Goal: Task Accomplishment & Management: Manage account settings

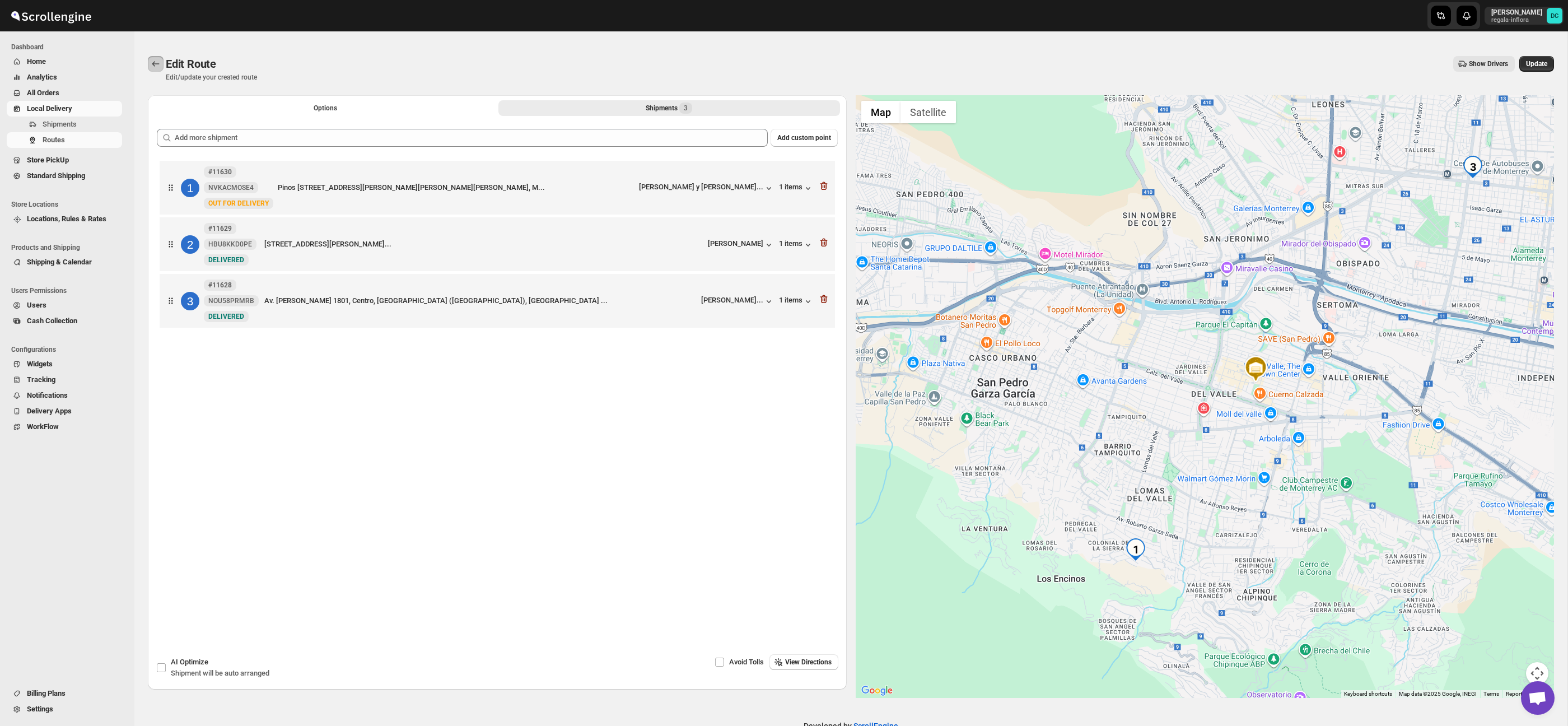
click at [163, 62] on button "Routes" at bounding box center [156, 64] width 15 height 15
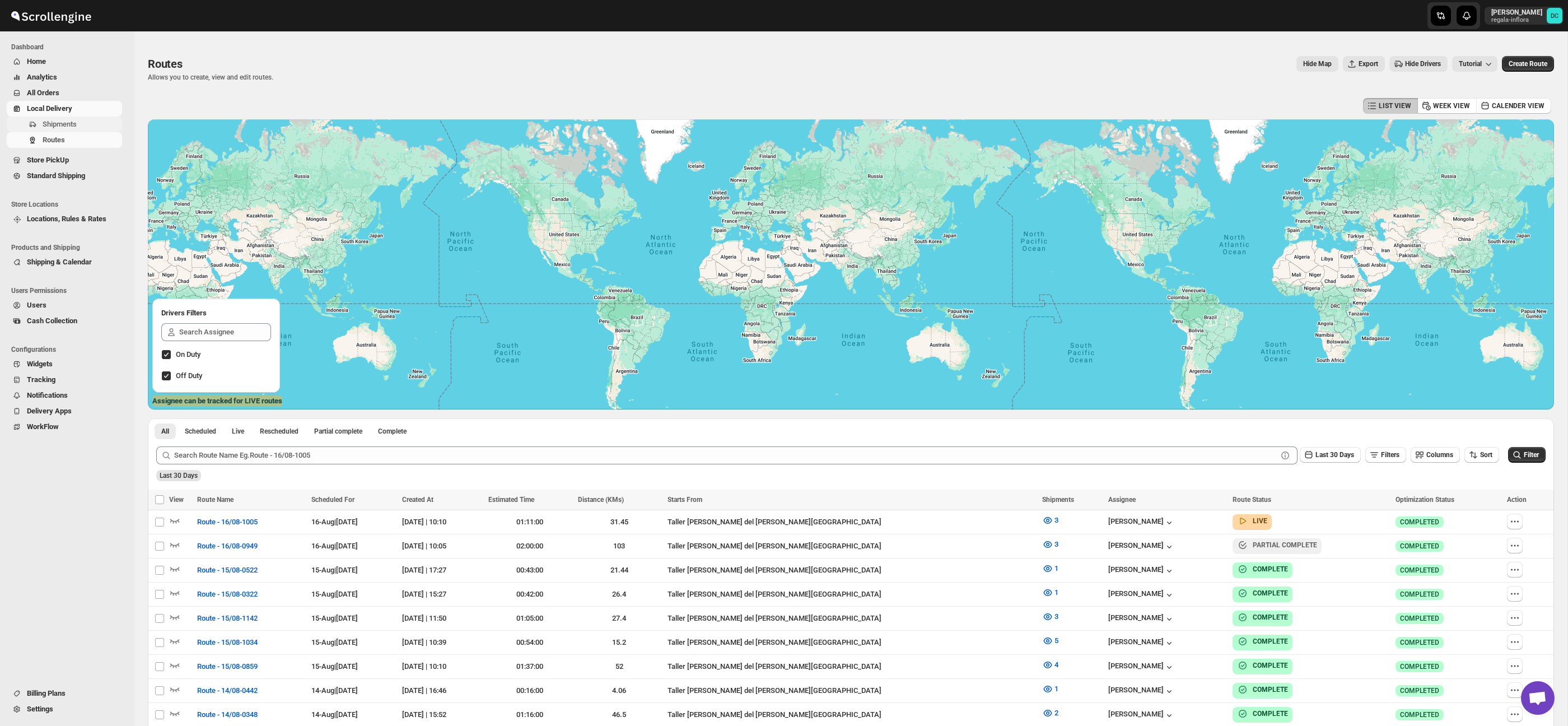
click at [86, 126] on span "Shipments" at bounding box center [81, 124] width 77 height 11
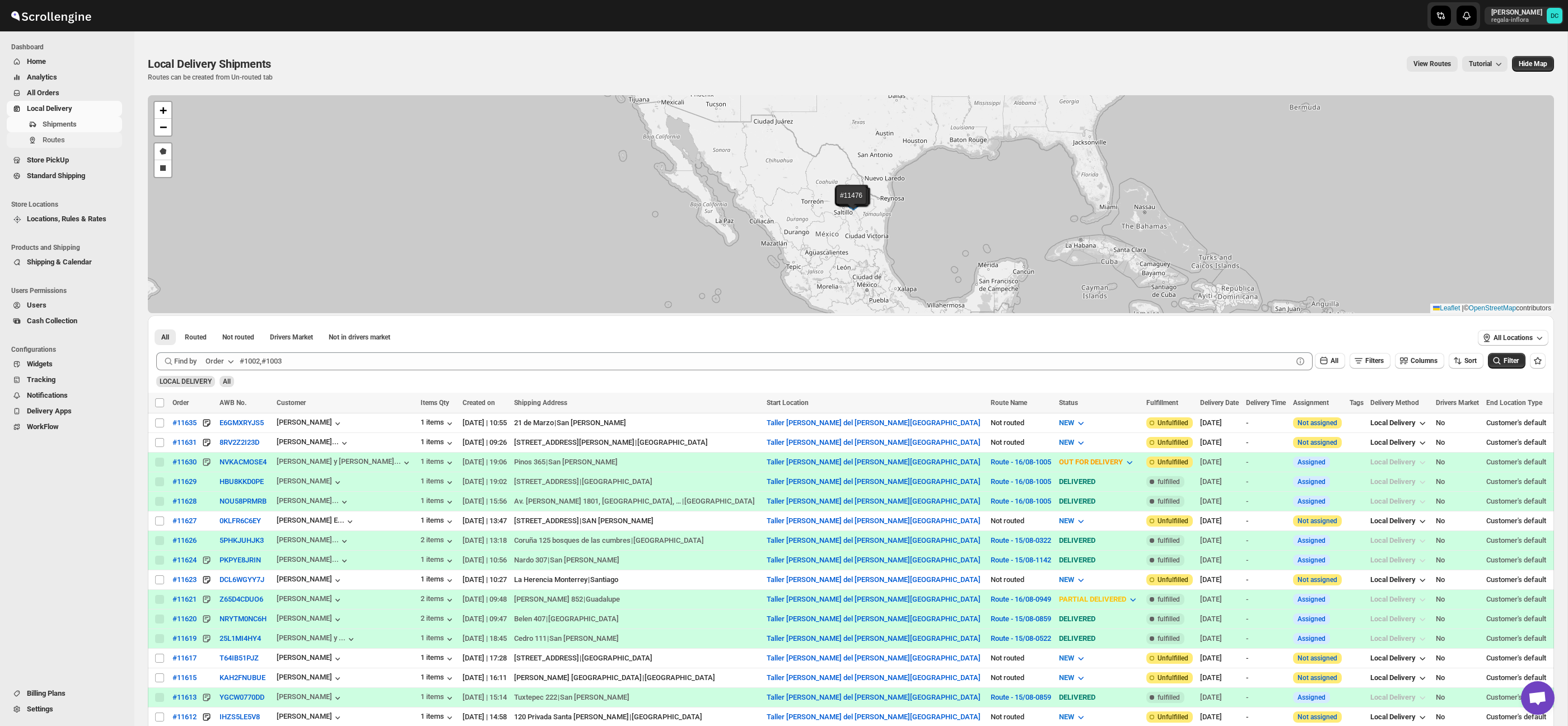
click at [72, 143] on span "Routes" at bounding box center [81, 139] width 77 height 11
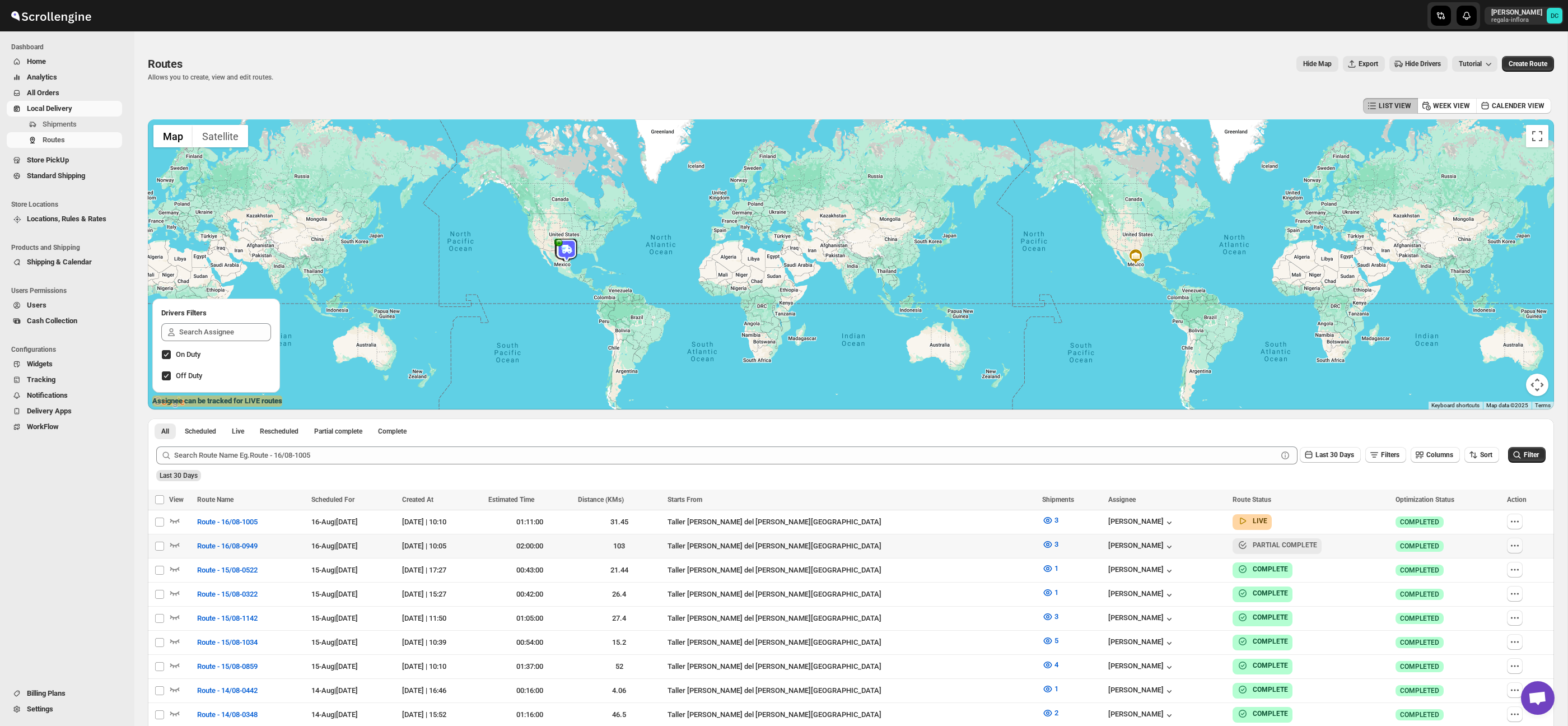
click at [1509, 545] on icon "button" at bounding box center [1514, 545] width 11 height 11
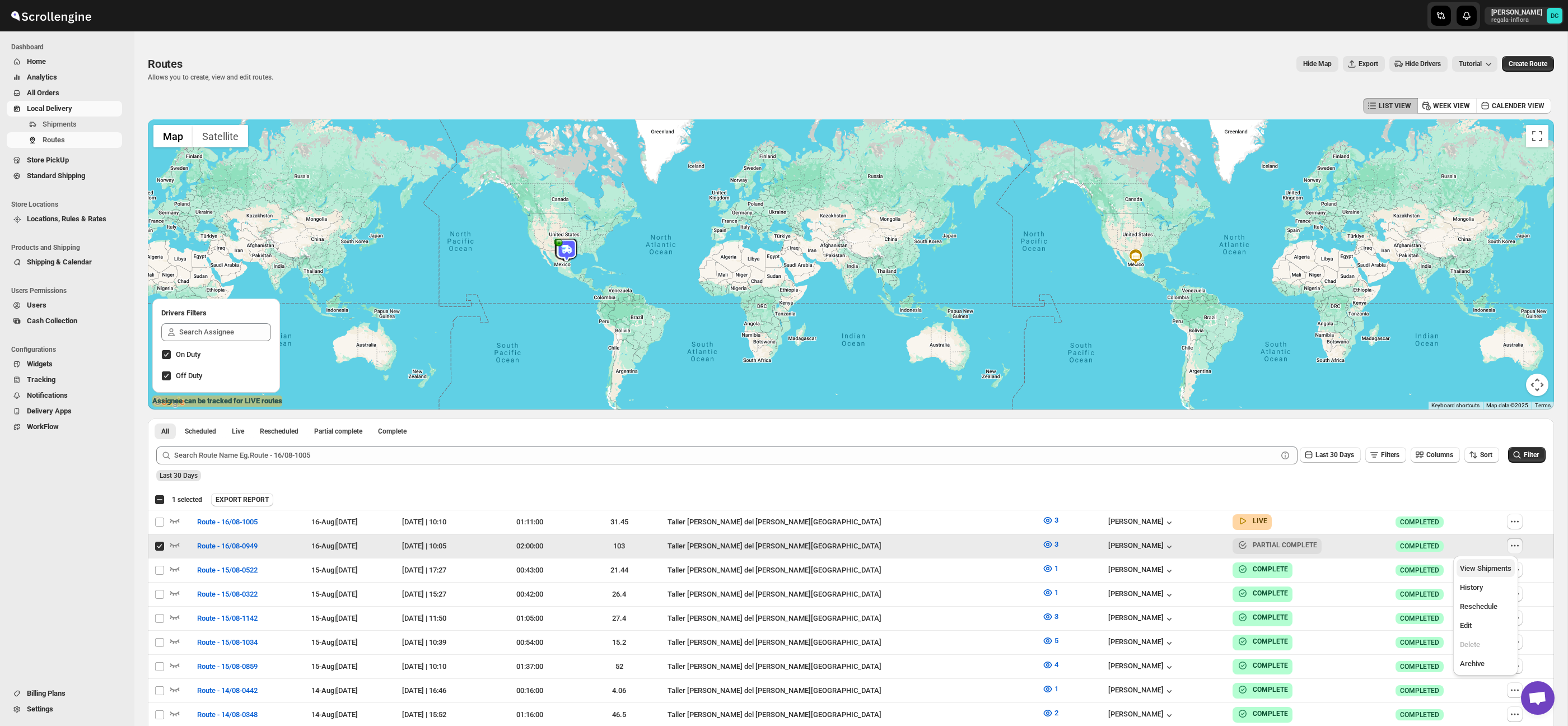
click at [1494, 570] on span "View Shipments" at bounding box center [1485, 568] width 52 height 8
checkbox input "false"
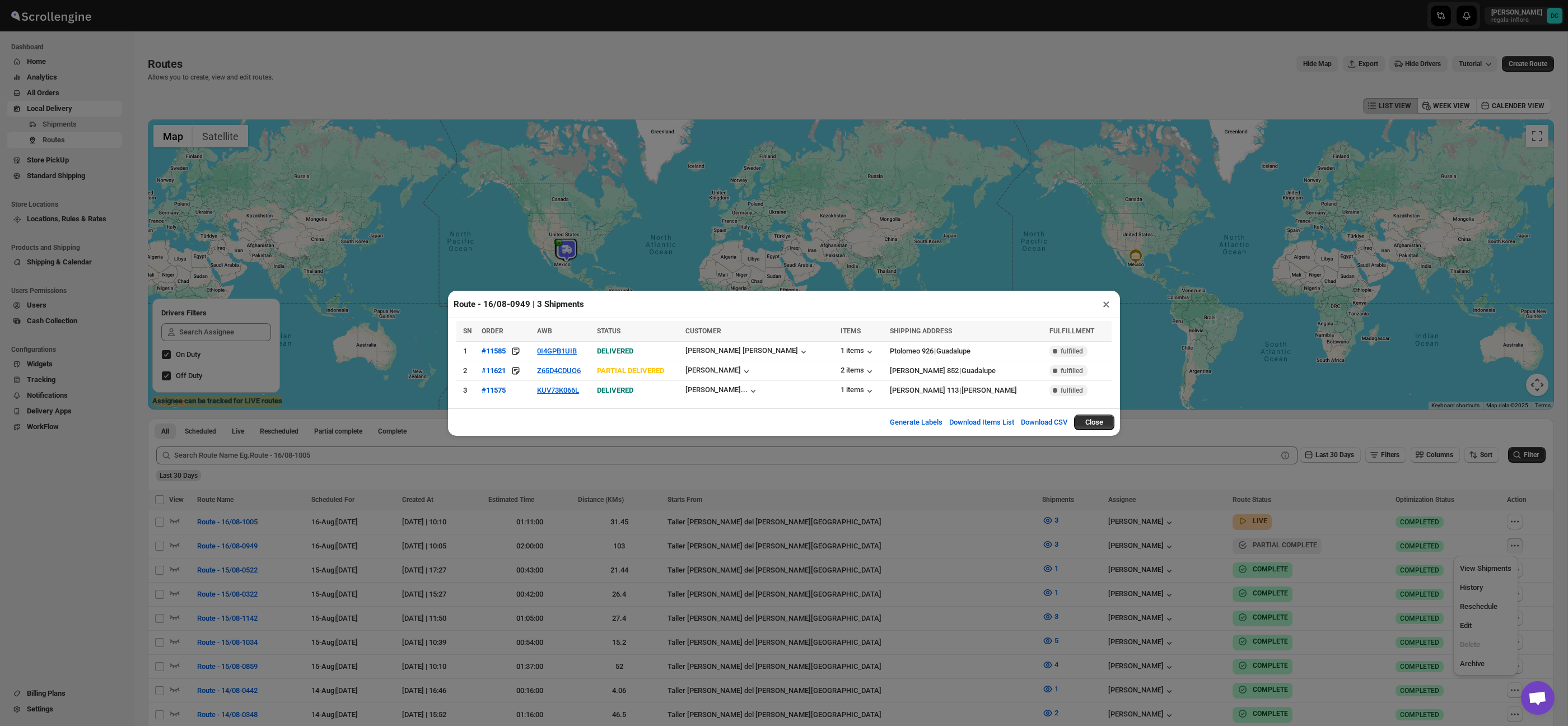
click at [1107, 303] on button "×" at bounding box center [1106, 304] width 16 height 15
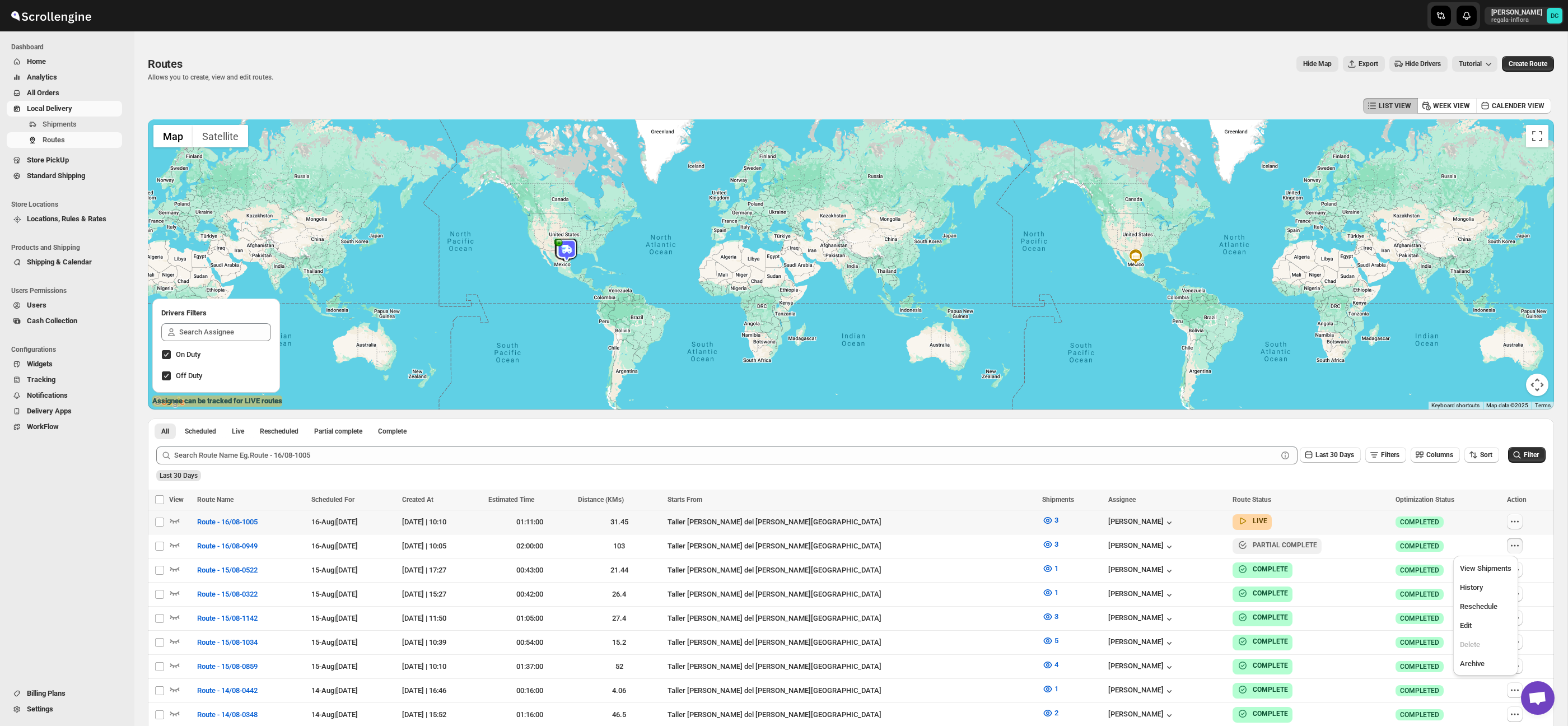
click at [1511, 524] on icon "button" at bounding box center [1514, 521] width 11 height 11
checkbox input "true"
click at [1480, 619] on button "Edit" at bounding box center [1485, 625] width 58 height 18
checkbox input "true"
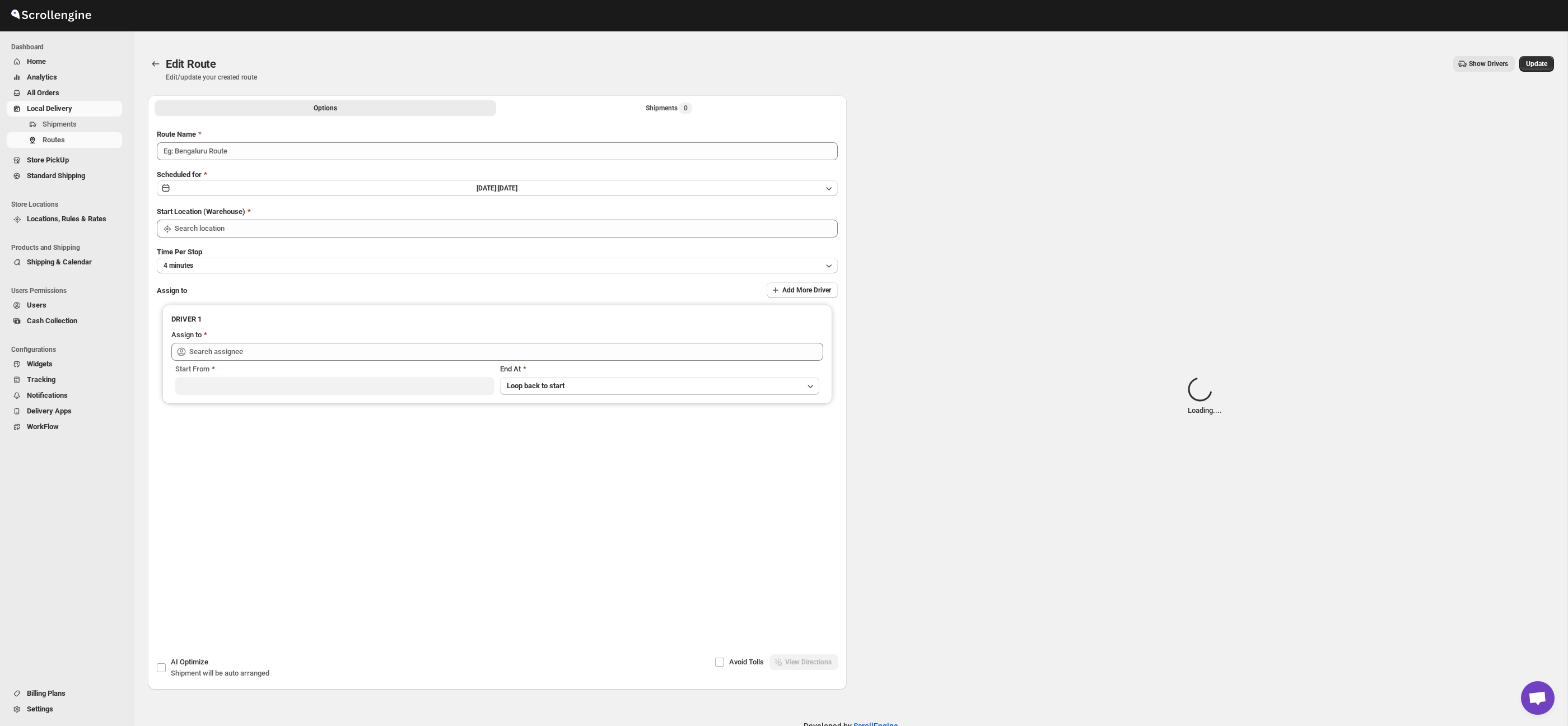
type input "Route - 16/08-0949"
type input "Taller [PERSON_NAME] del [PERSON_NAME][GEOGRAPHIC_DATA]"
type input "[PERSON_NAME] ([EMAIL_ADDRESS][DOMAIN_NAME])"
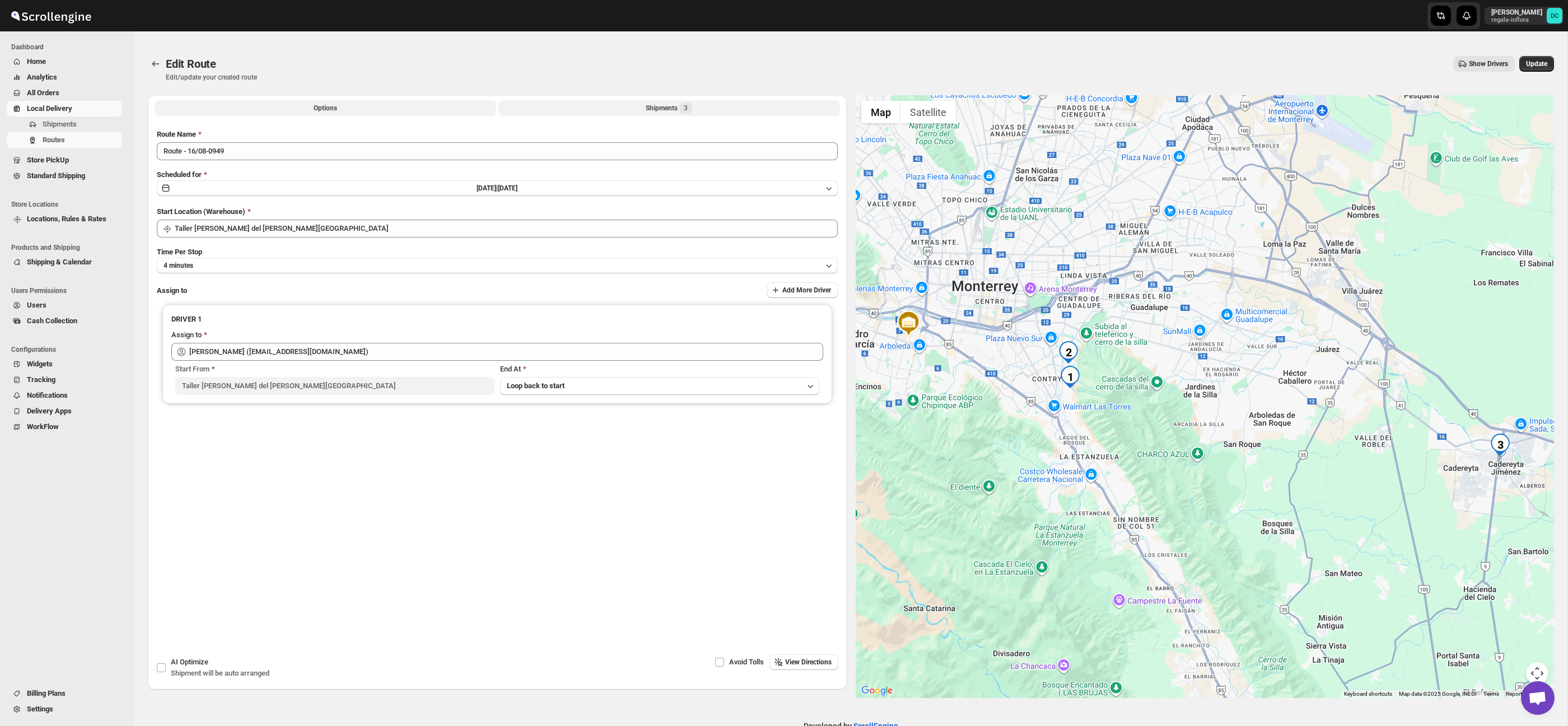
click at [590, 104] on button "Shipments 3" at bounding box center [668, 108] width 341 height 15
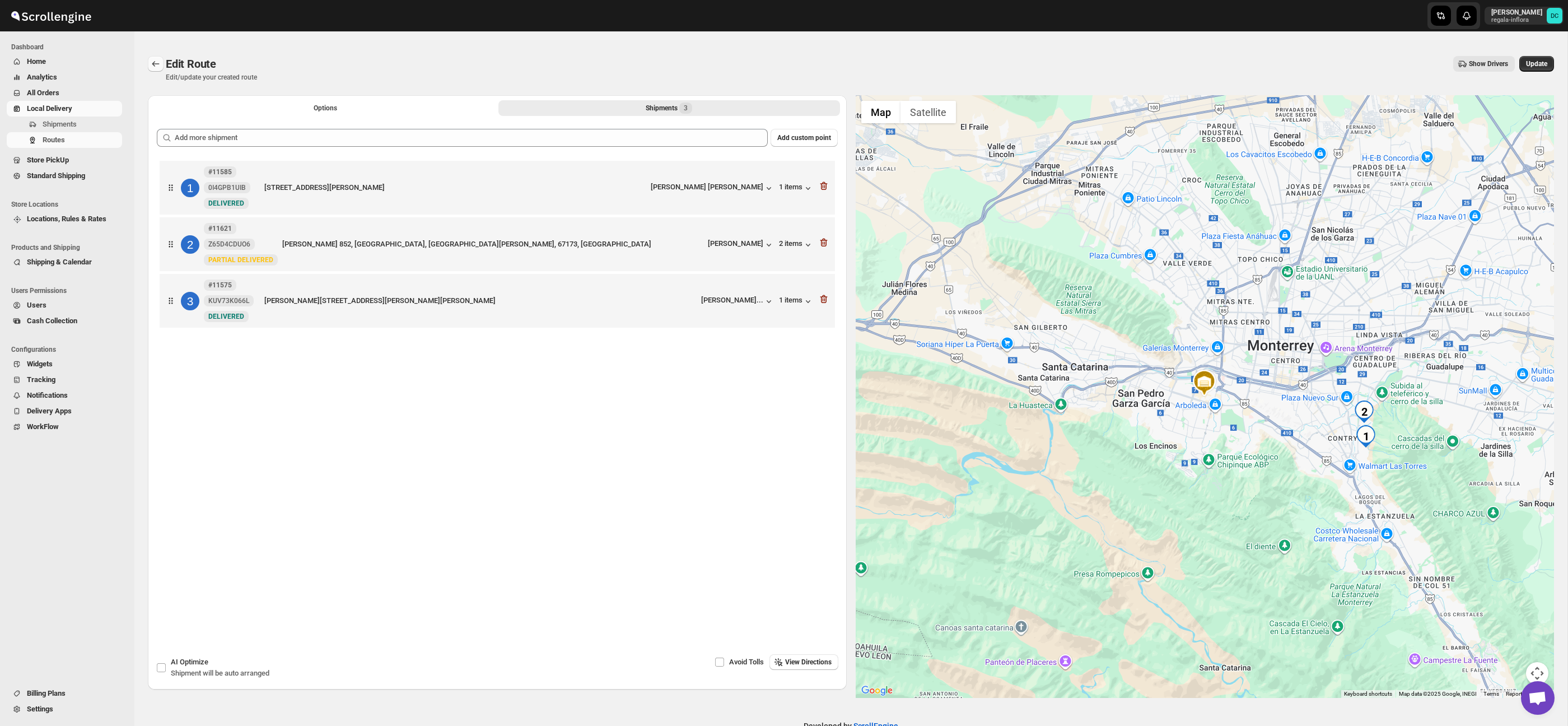
click at [150, 60] on icon "Routes" at bounding box center [156, 63] width 11 height 11
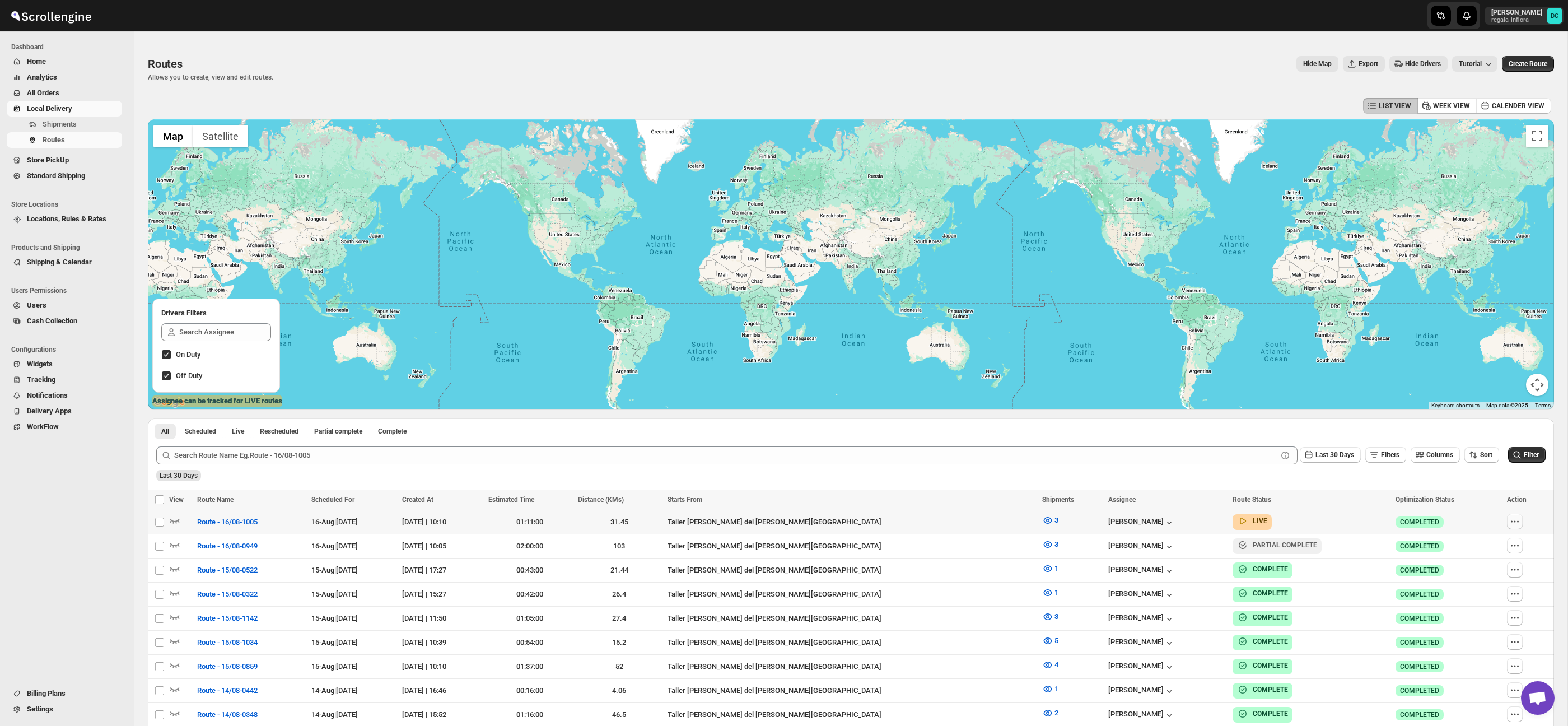
click at [1514, 521] on icon "button" at bounding box center [1514, 521] width 11 height 11
checkbox input "true"
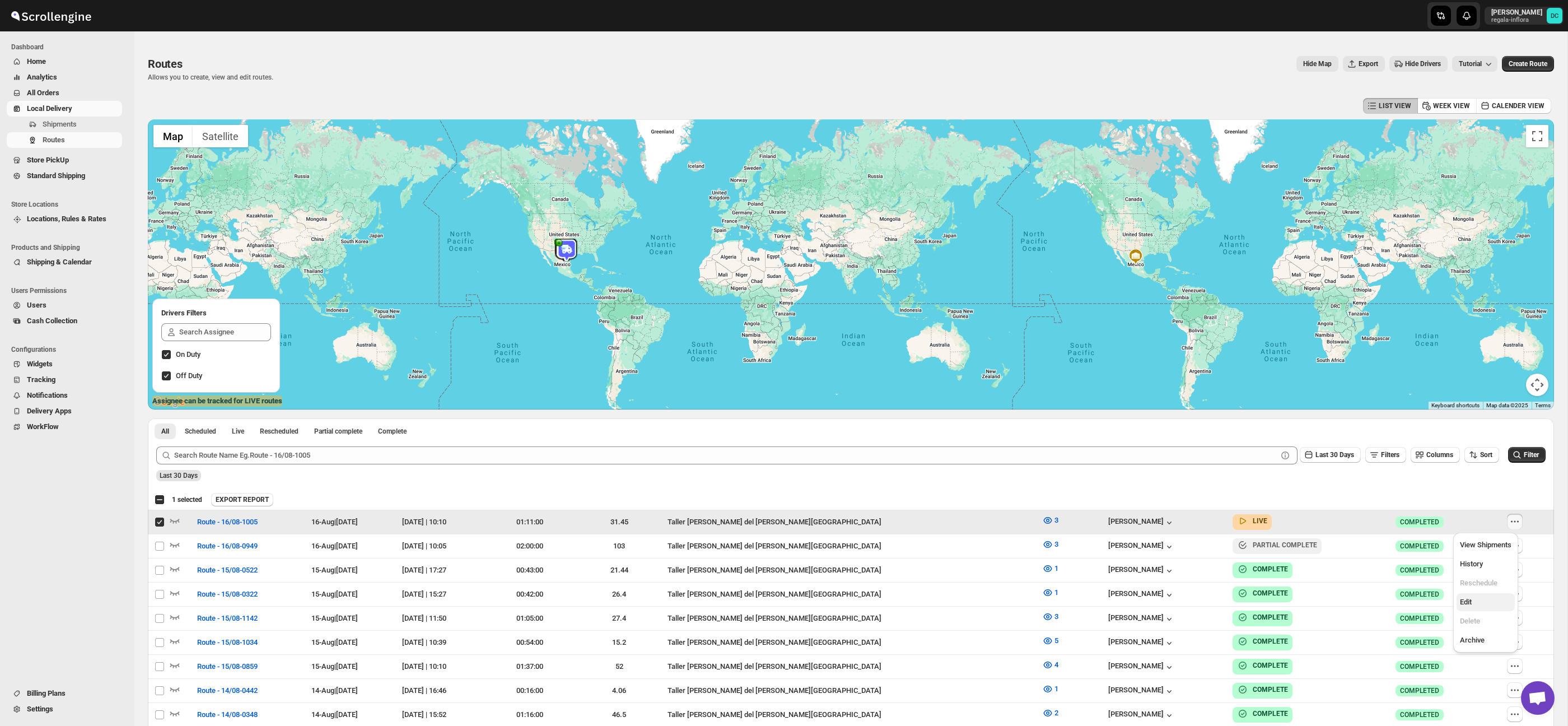
click at [1492, 596] on span "Edit" at bounding box center [1485, 601] width 52 height 11
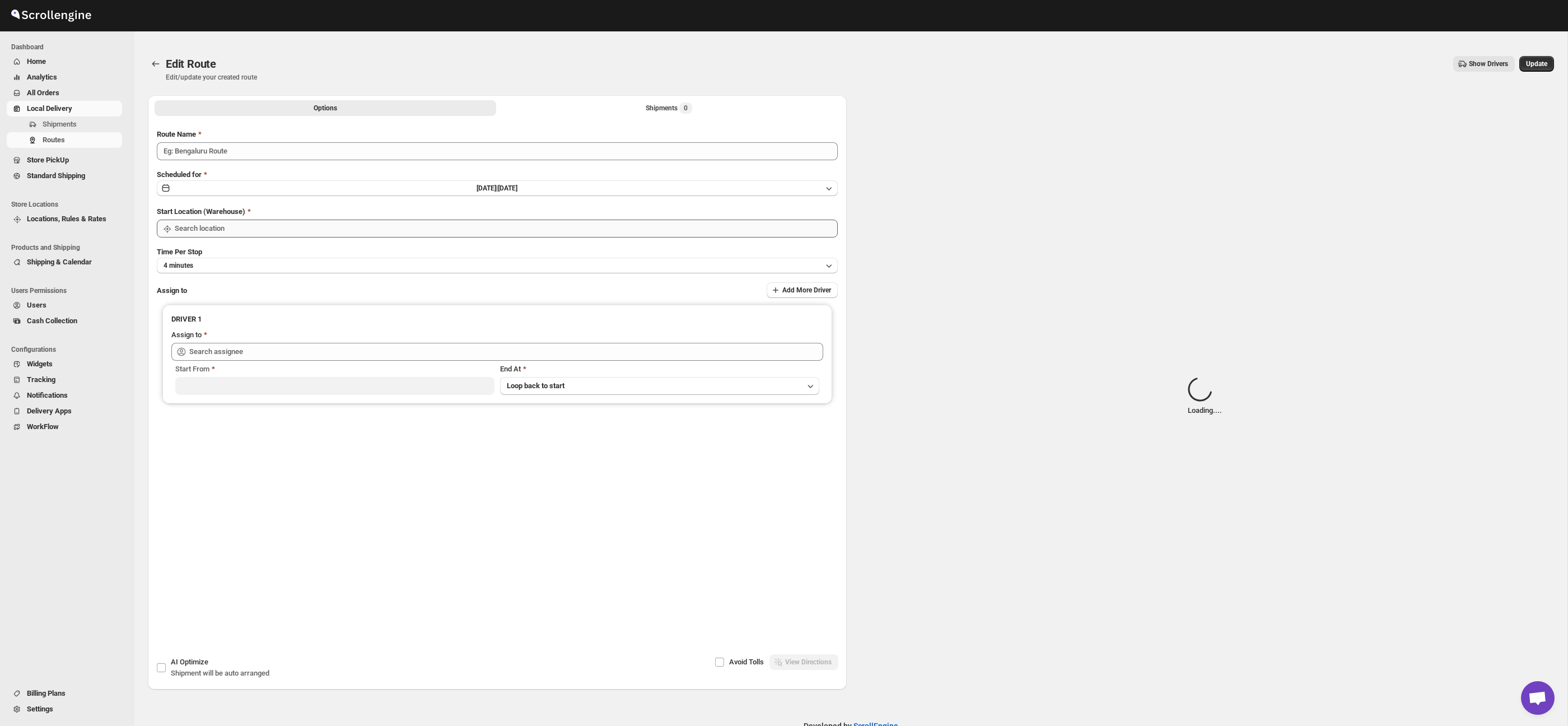
type input "Route - 16/08-1005"
type input "Taller [PERSON_NAME] del [PERSON_NAME][GEOGRAPHIC_DATA]"
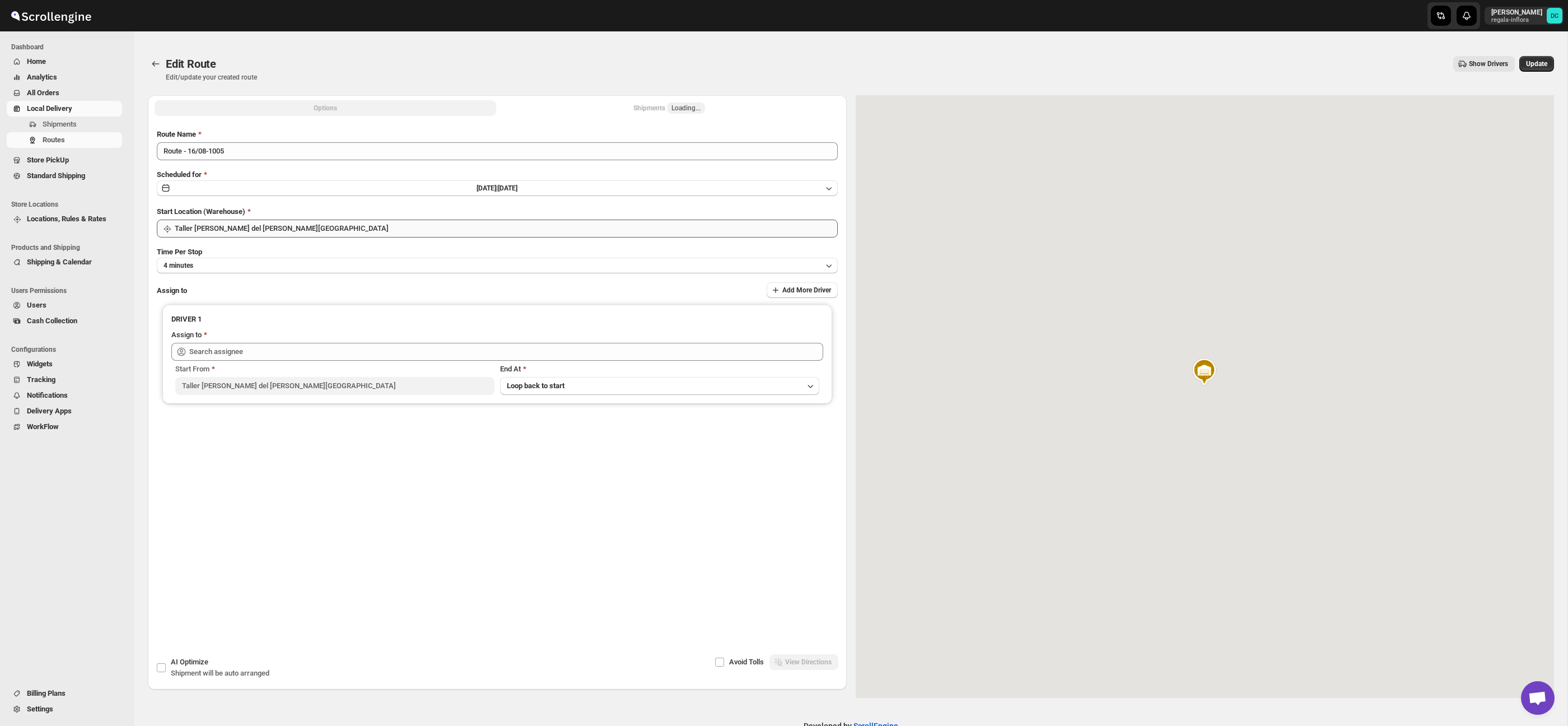
type input "[PERSON_NAME] ([EMAIL_ADDRESS][DOMAIN_NAME])"
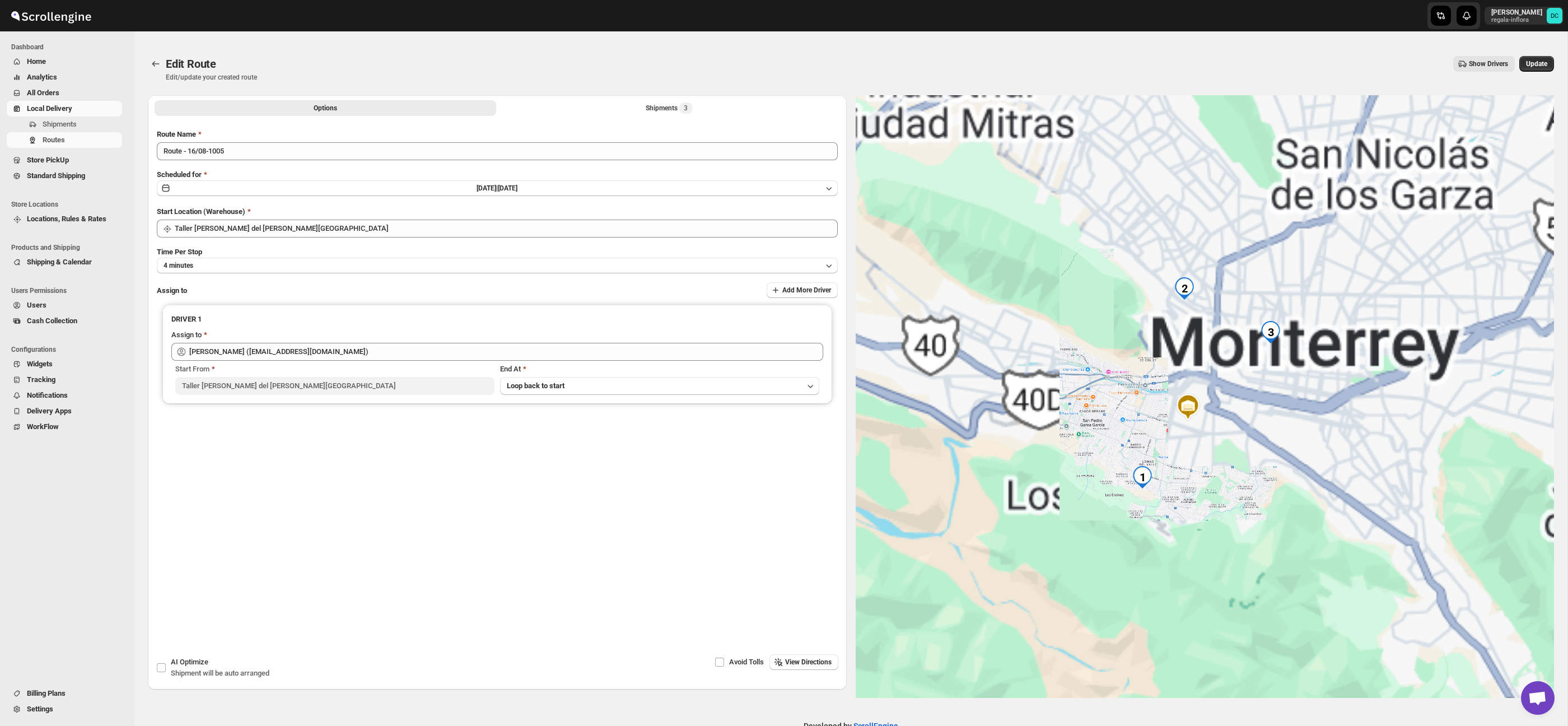
click at [572, 118] on div "Options Shipments 3 More views Options Shipments 3 More views" at bounding box center [497, 108] width 699 height 25
click at [572, 105] on button "Shipments 3" at bounding box center [668, 108] width 341 height 15
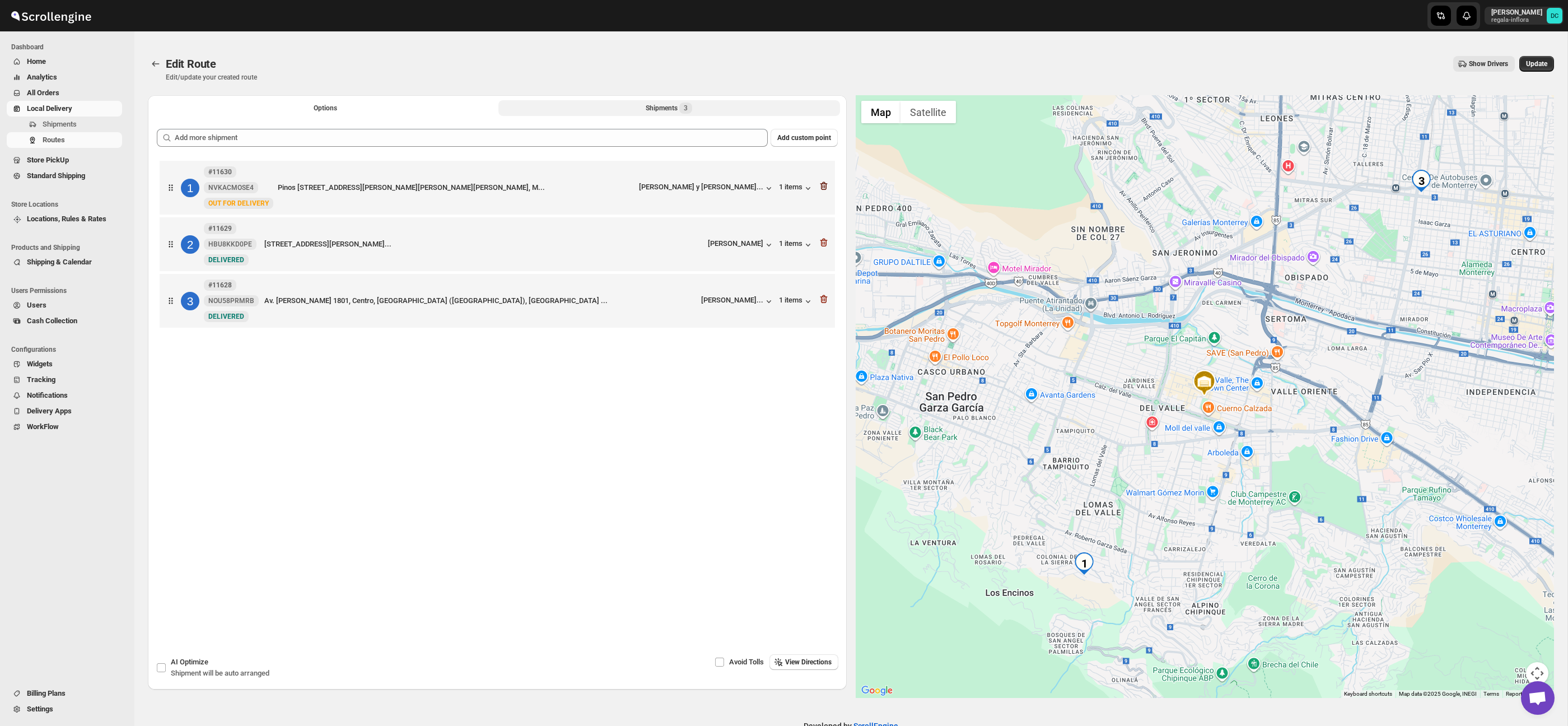
click at [826, 192] on icon "button" at bounding box center [823, 185] width 11 height 11
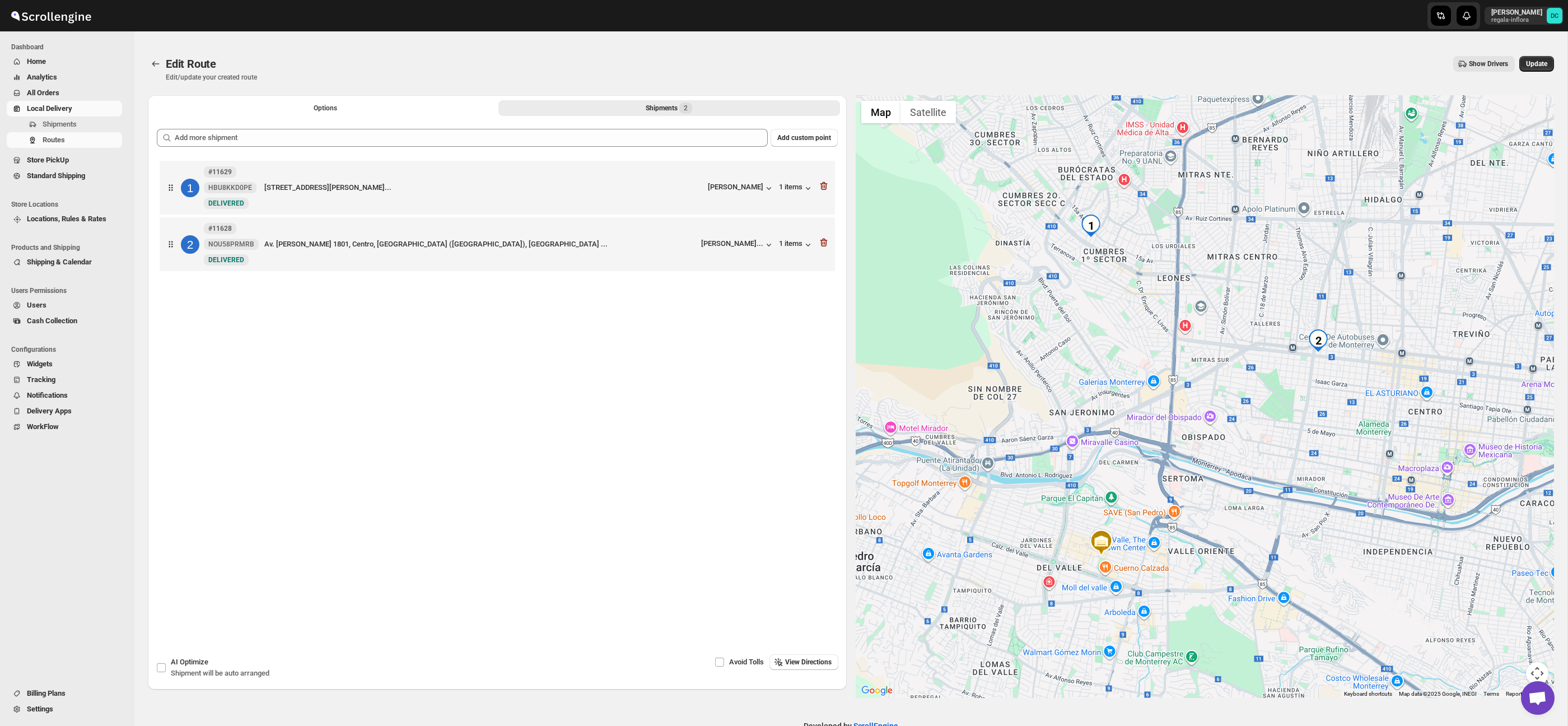
drag, startPoint x: 1535, startPoint y: 66, endPoint x: 1010, endPoint y: 32, distance: 526.1
click at [1535, 66] on span "Update" at bounding box center [1536, 64] width 21 height 9
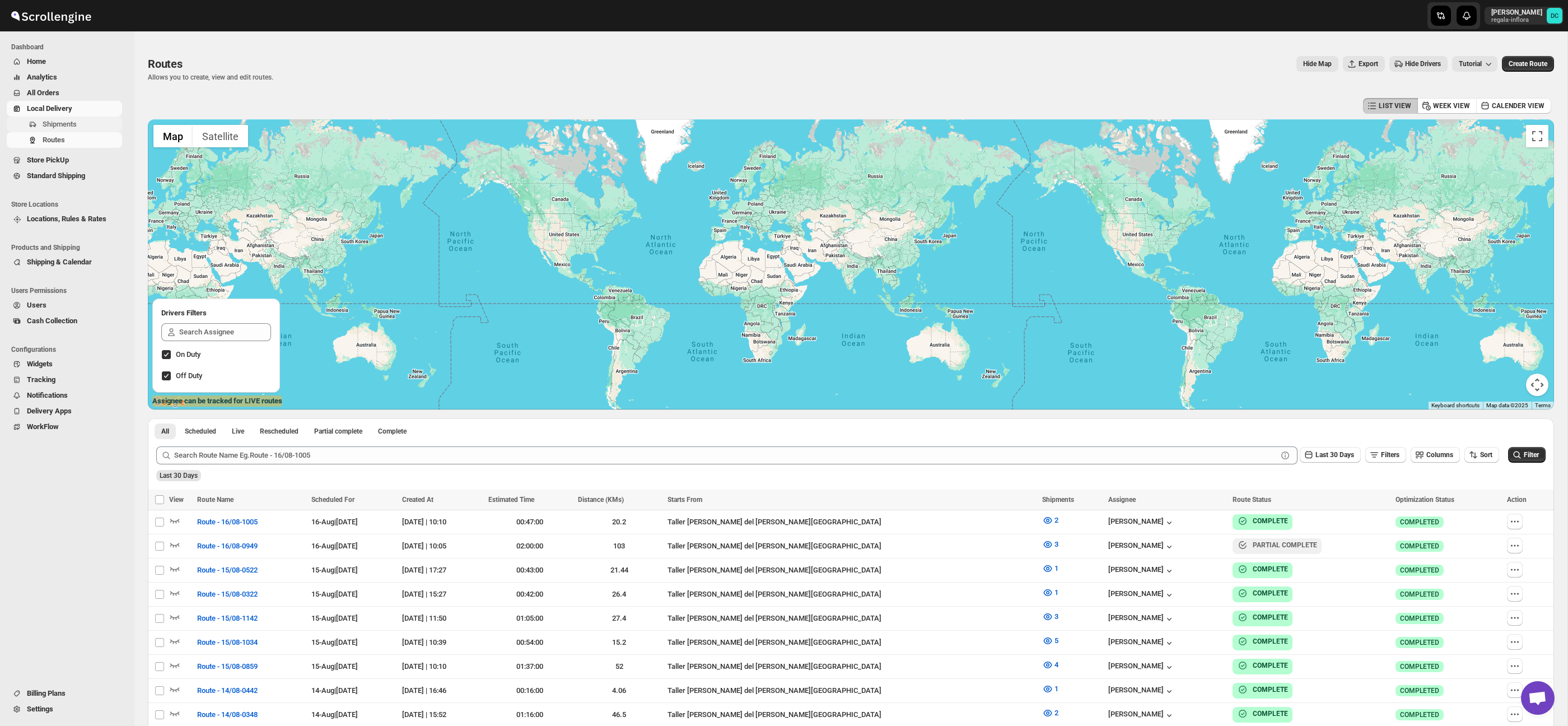
click at [65, 123] on span "Shipments" at bounding box center [59, 124] width 34 height 8
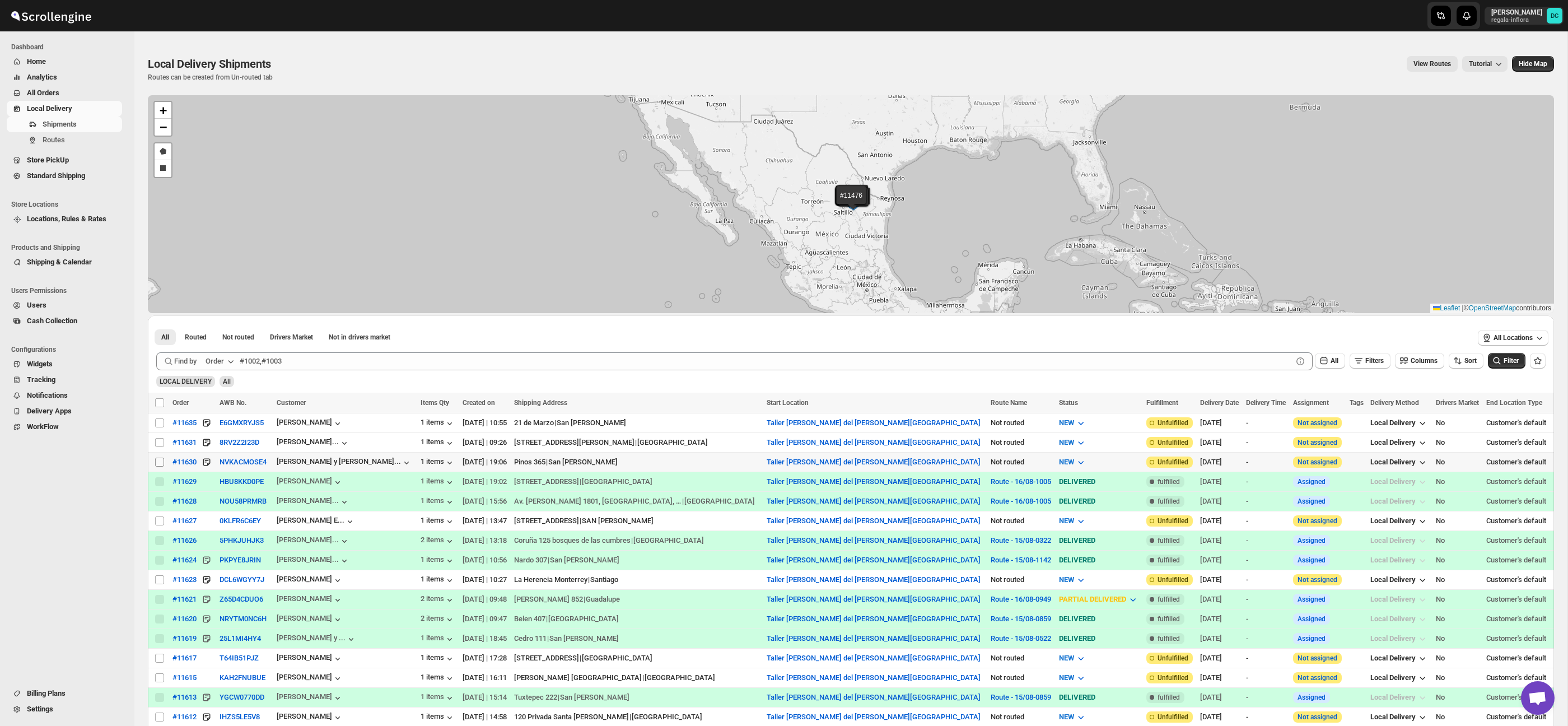
click at [157, 462] on input "Select shipment" at bounding box center [159, 462] width 9 height 9
checkbox input "true"
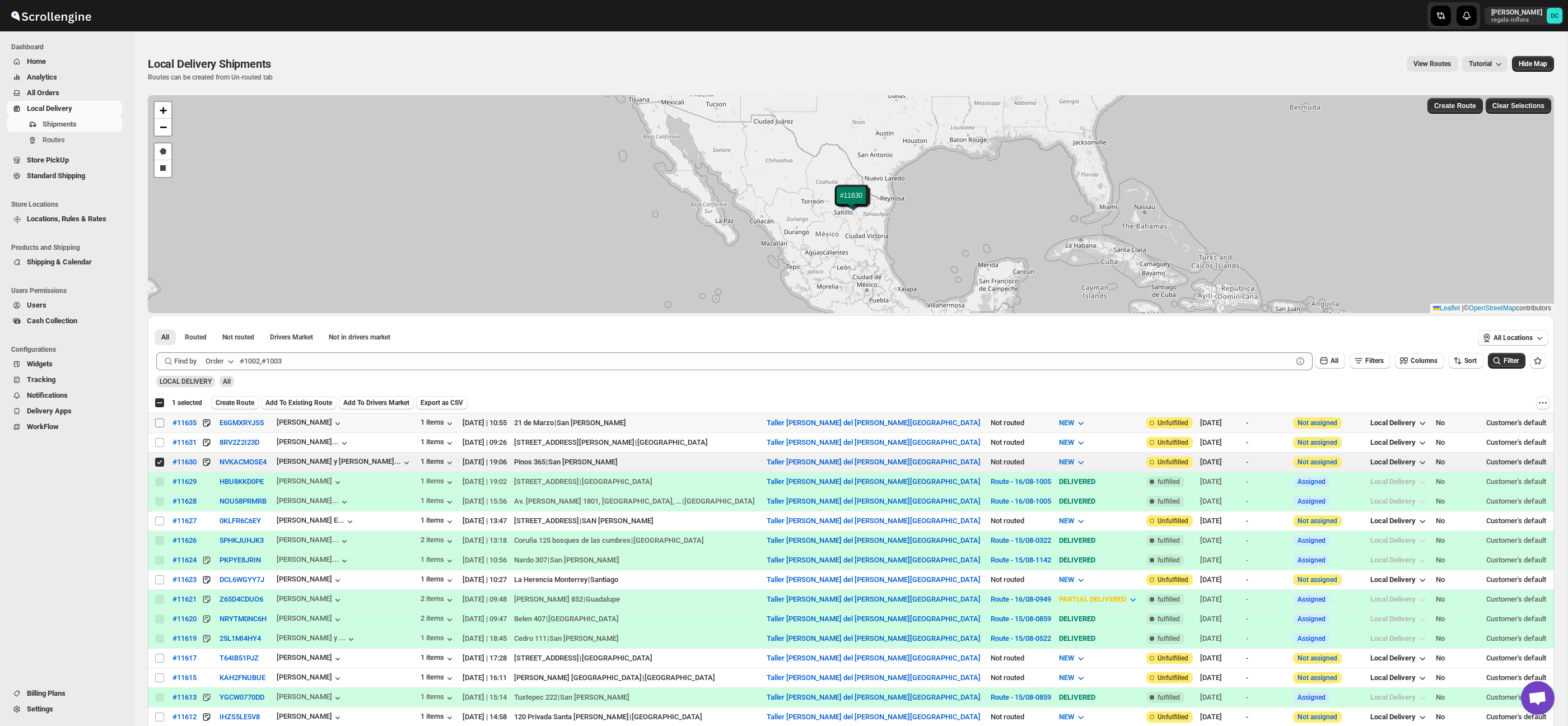
click at [163, 423] on input "Select shipment" at bounding box center [159, 423] width 9 height 9
checkbox input "true"
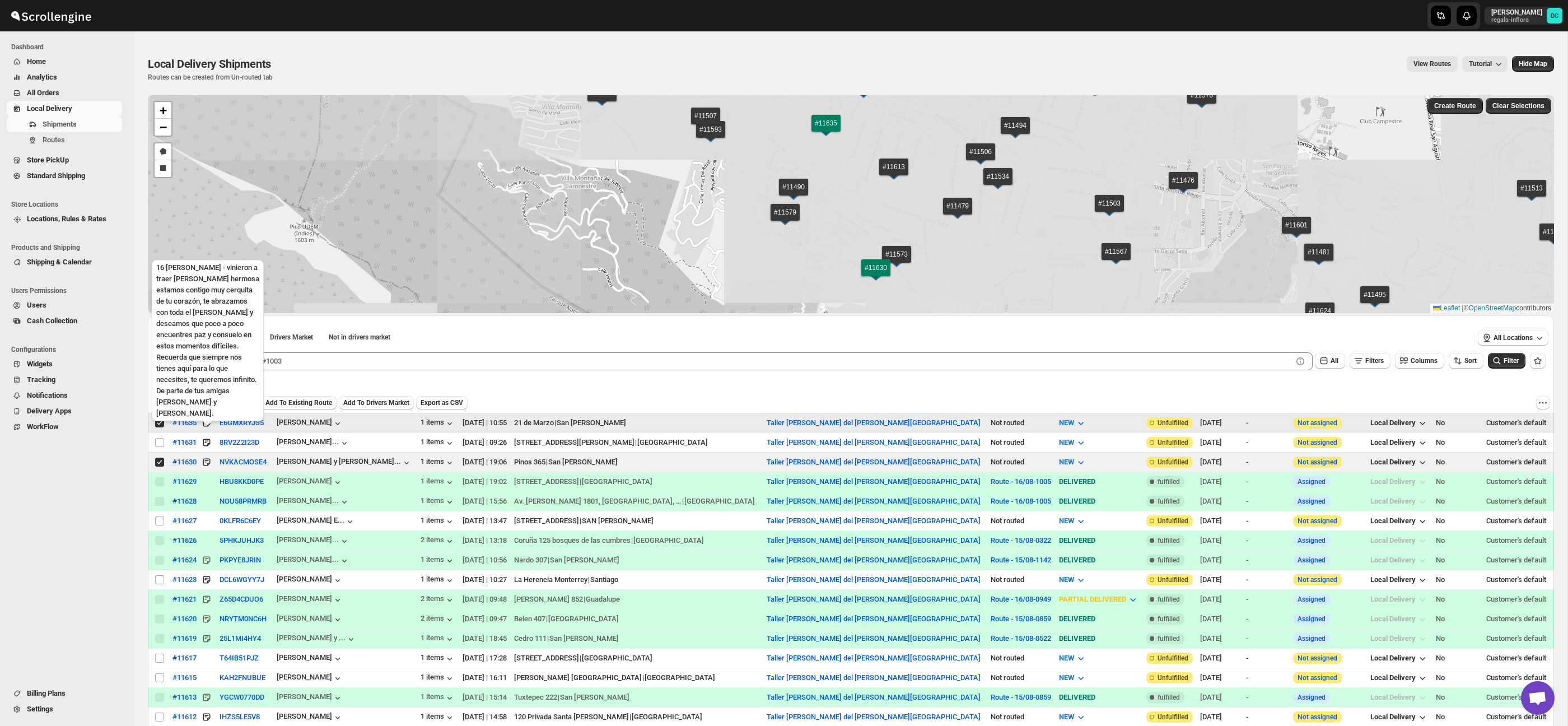
click at [241, 400] on div "16 [PERSON_NAME] - vinieron a traer [PERSON_NAME] hermosa estamos contigo muy c…" at bounding box center [208, 343] width 116 height 170
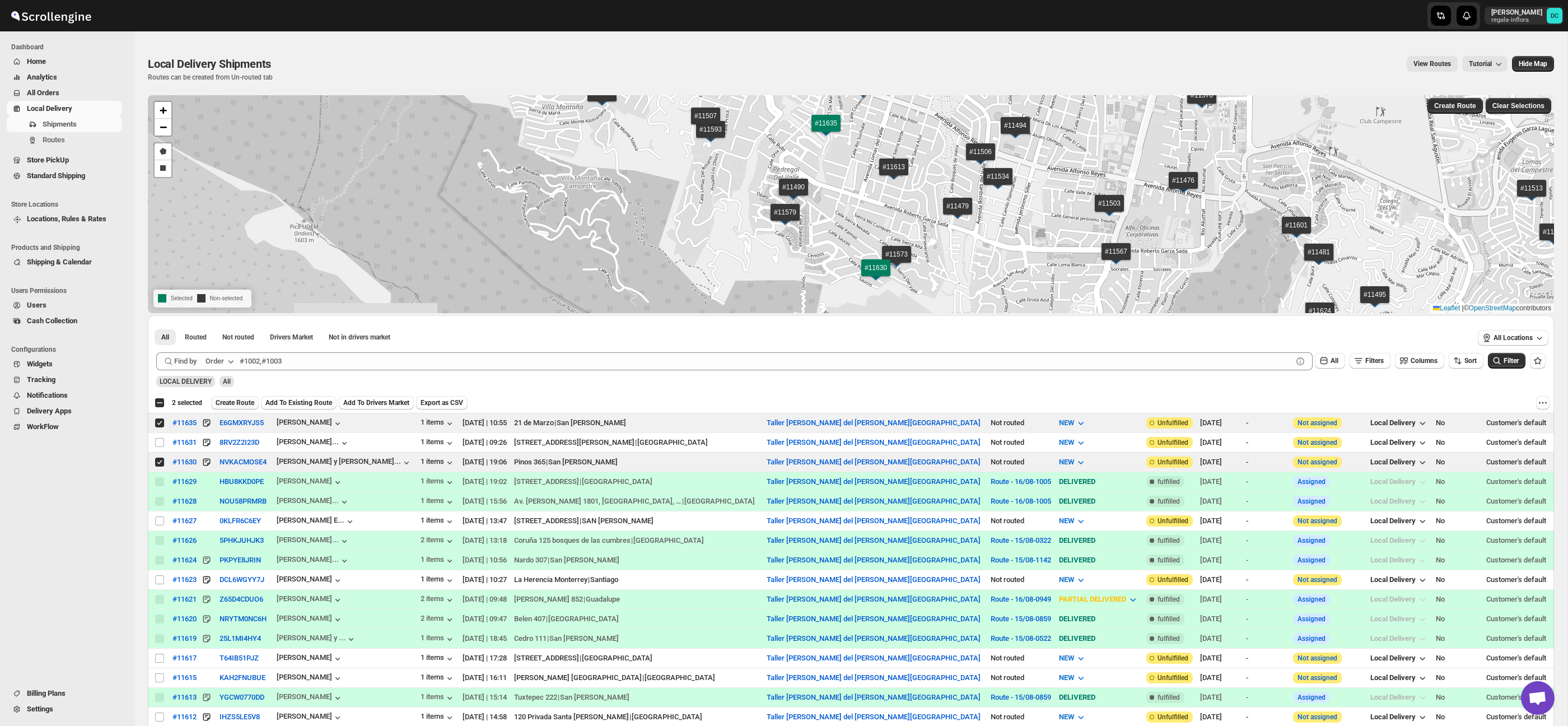
click at [254, 399] on span "Create Route" at bounding box center [235, 403] width 39 height 9
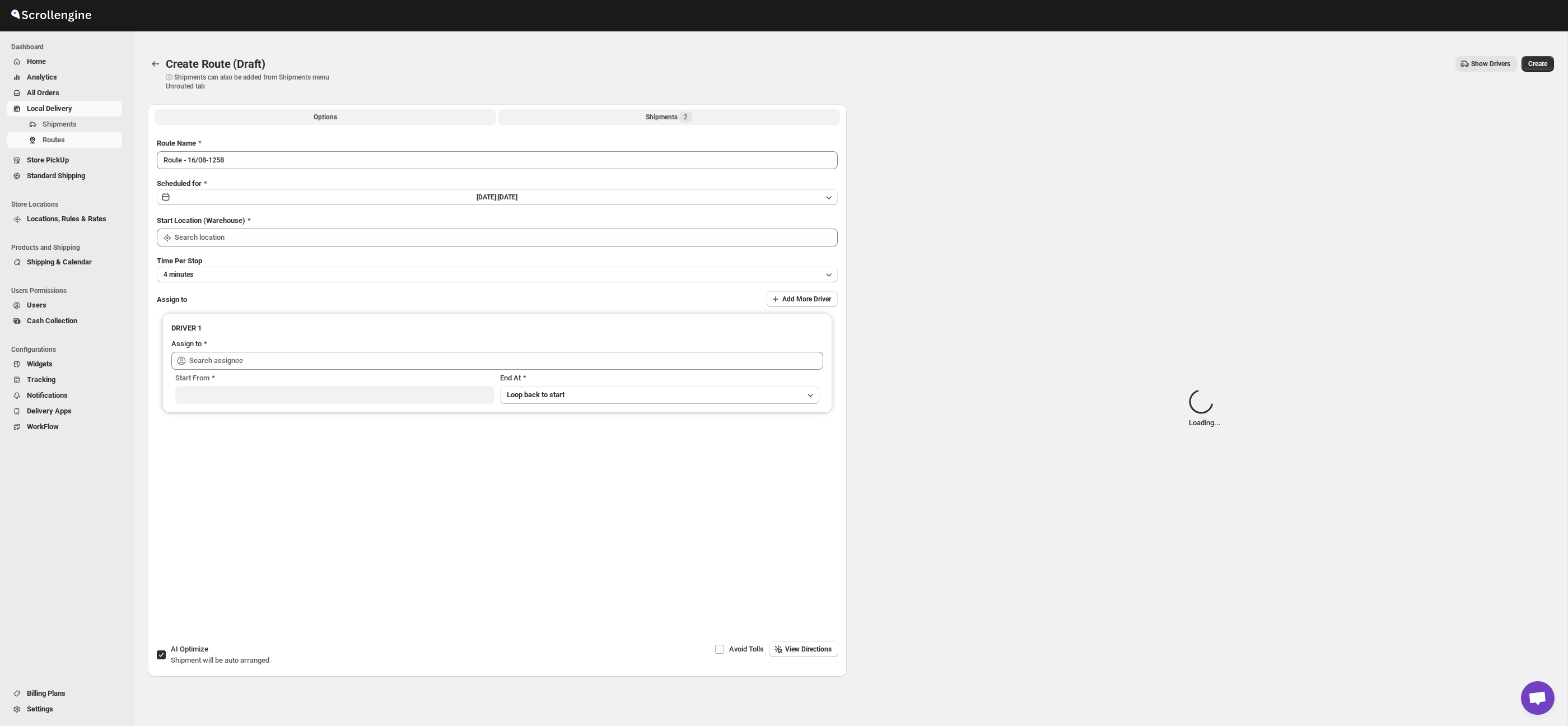
click at [631, 120] on button "Shipments 2" at bounding box center [668, 117] width 341 height 15
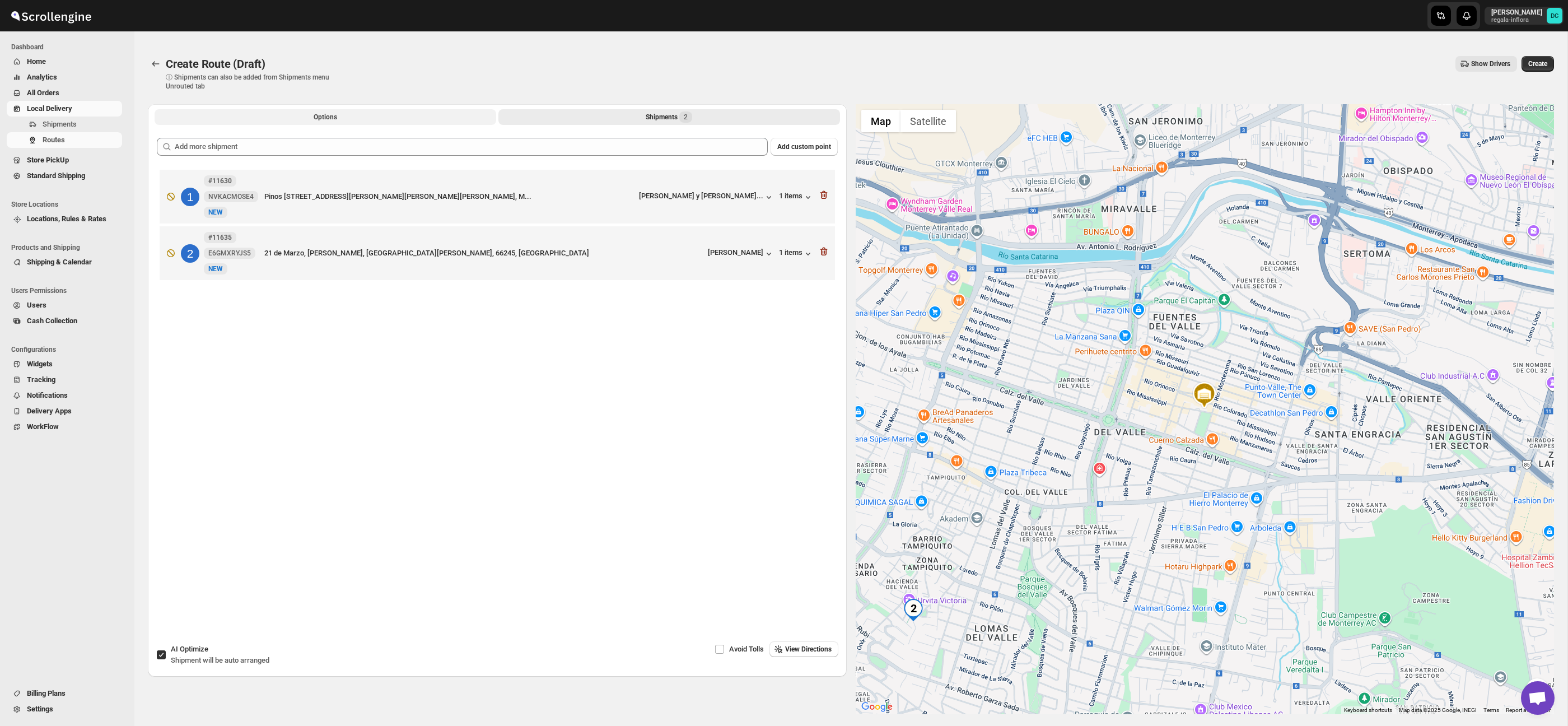
click at [371, 120] on button "Options" at bounding box center [325, 117] width 341 height 15
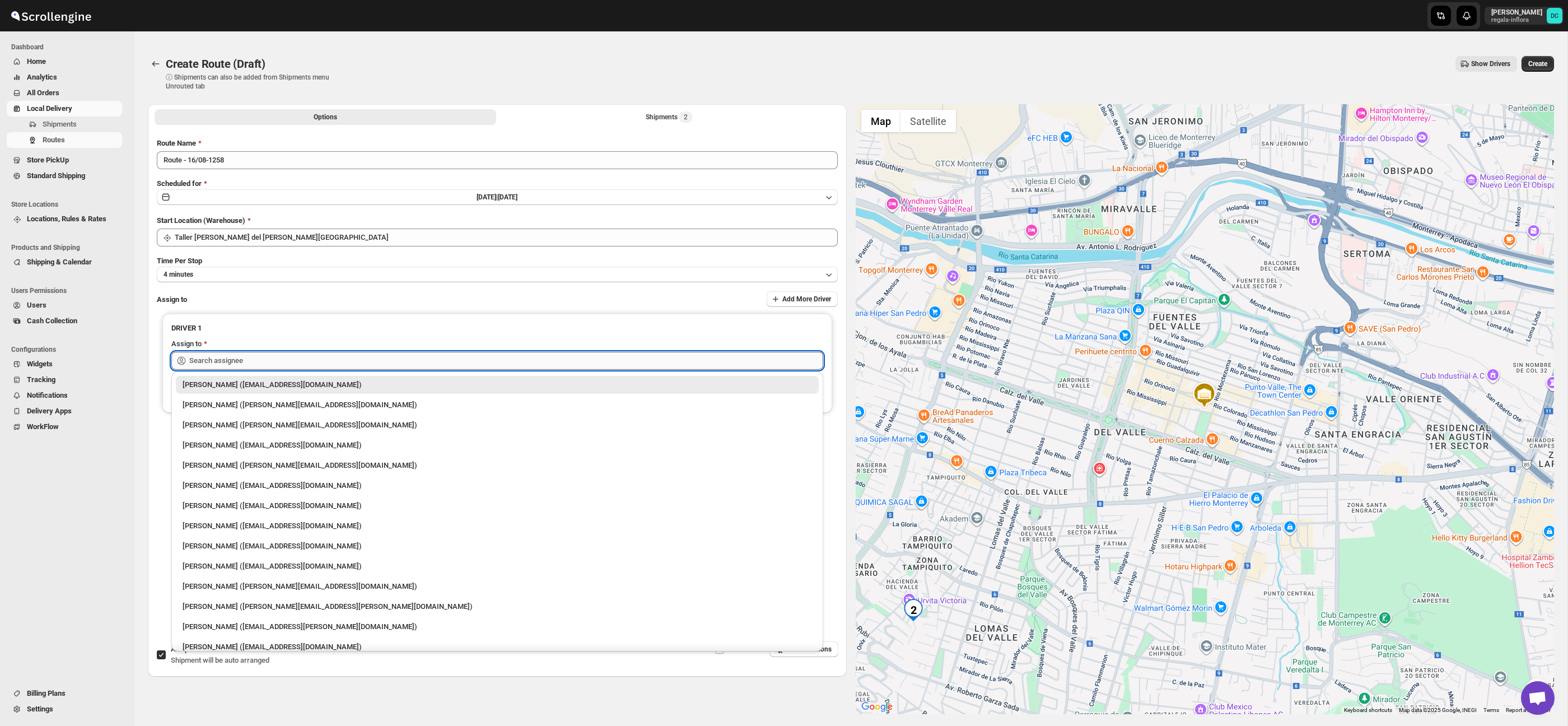
click at [383, 361] on input "text" at bounding box center [506, 361] width 634 height 18
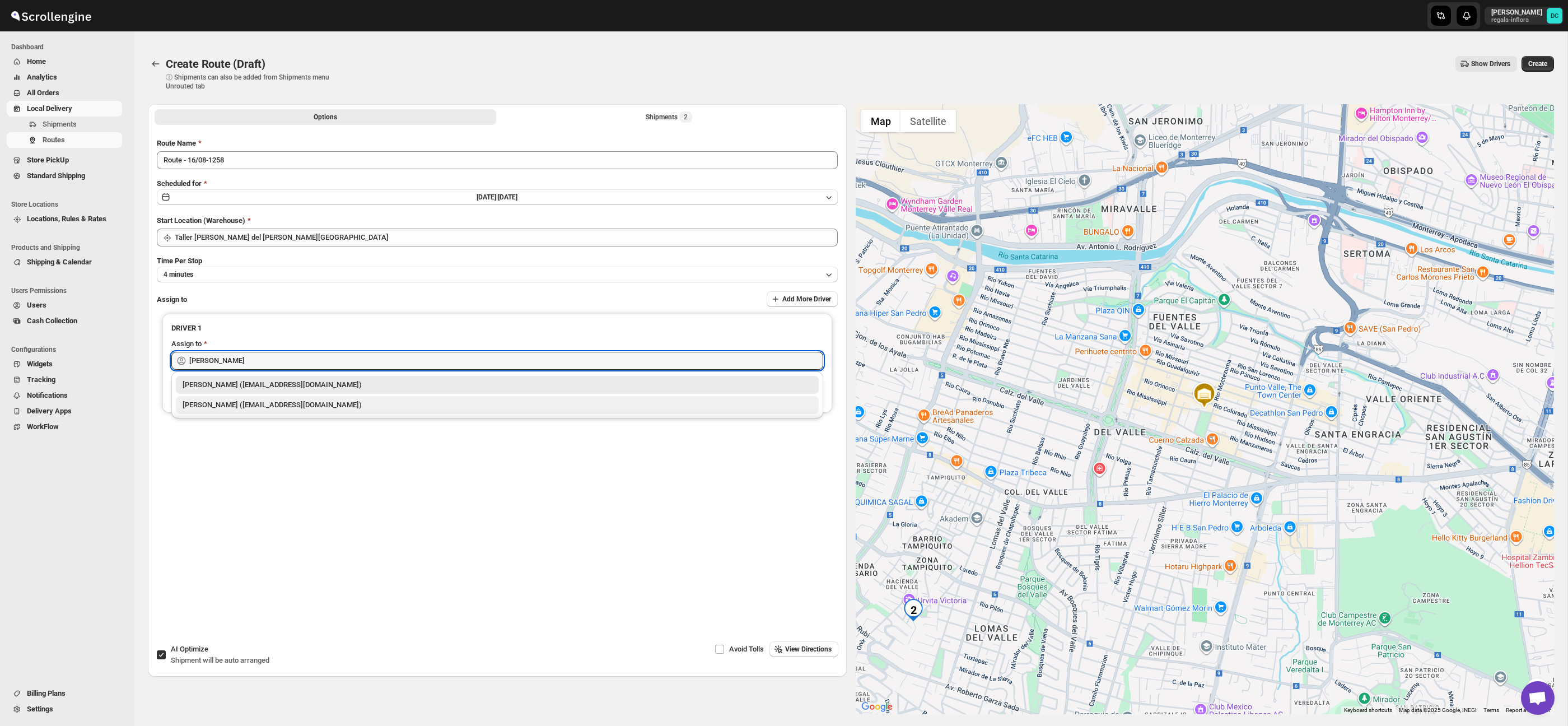
click at [365, 405] on div "[PERSON_NAME] ([EMAIL_ADDRESS][DOMAIN_NAME])" at bounding box center [497, 405] width 629 height 11
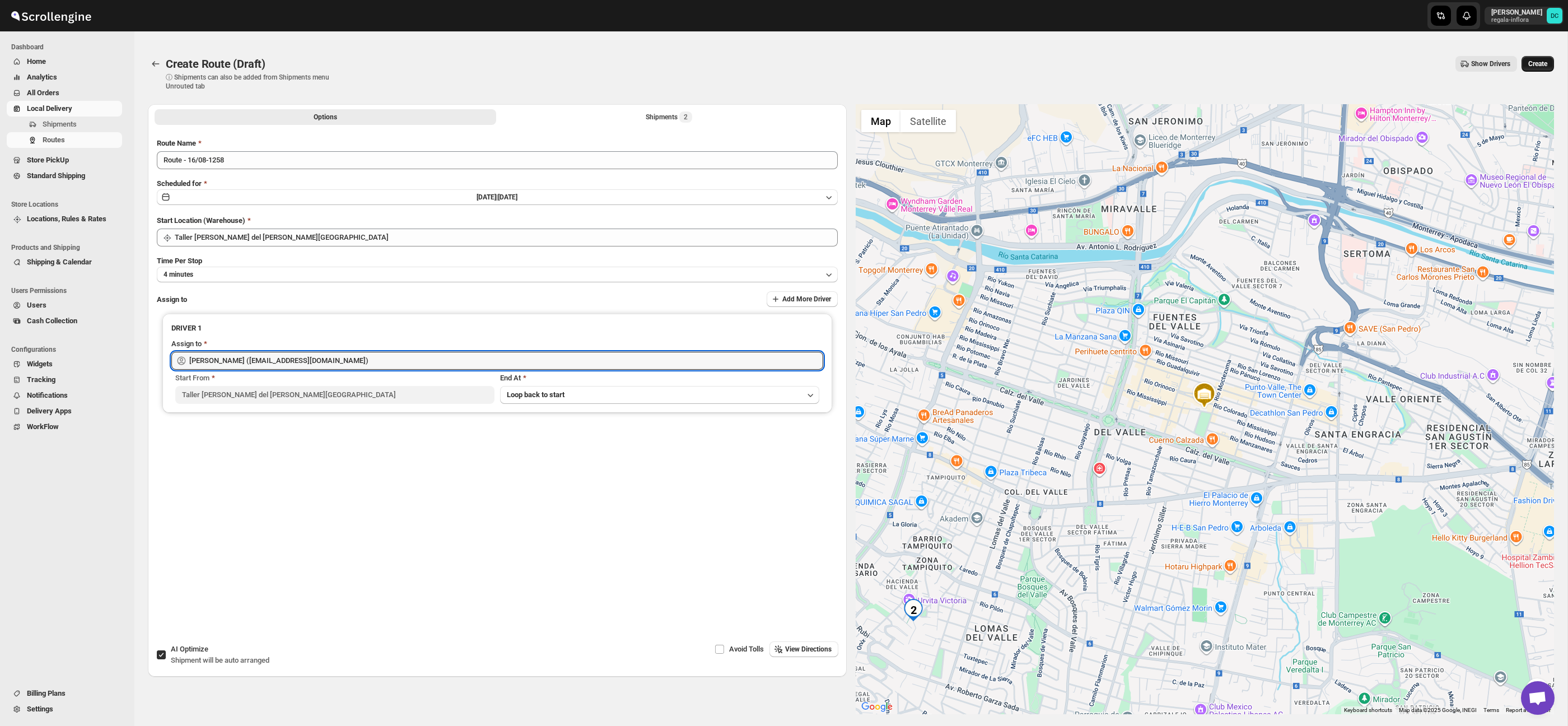
type input "[PERSON_NAME] ([EMAIL_ADDRESS][DOMAIN_NAME])"
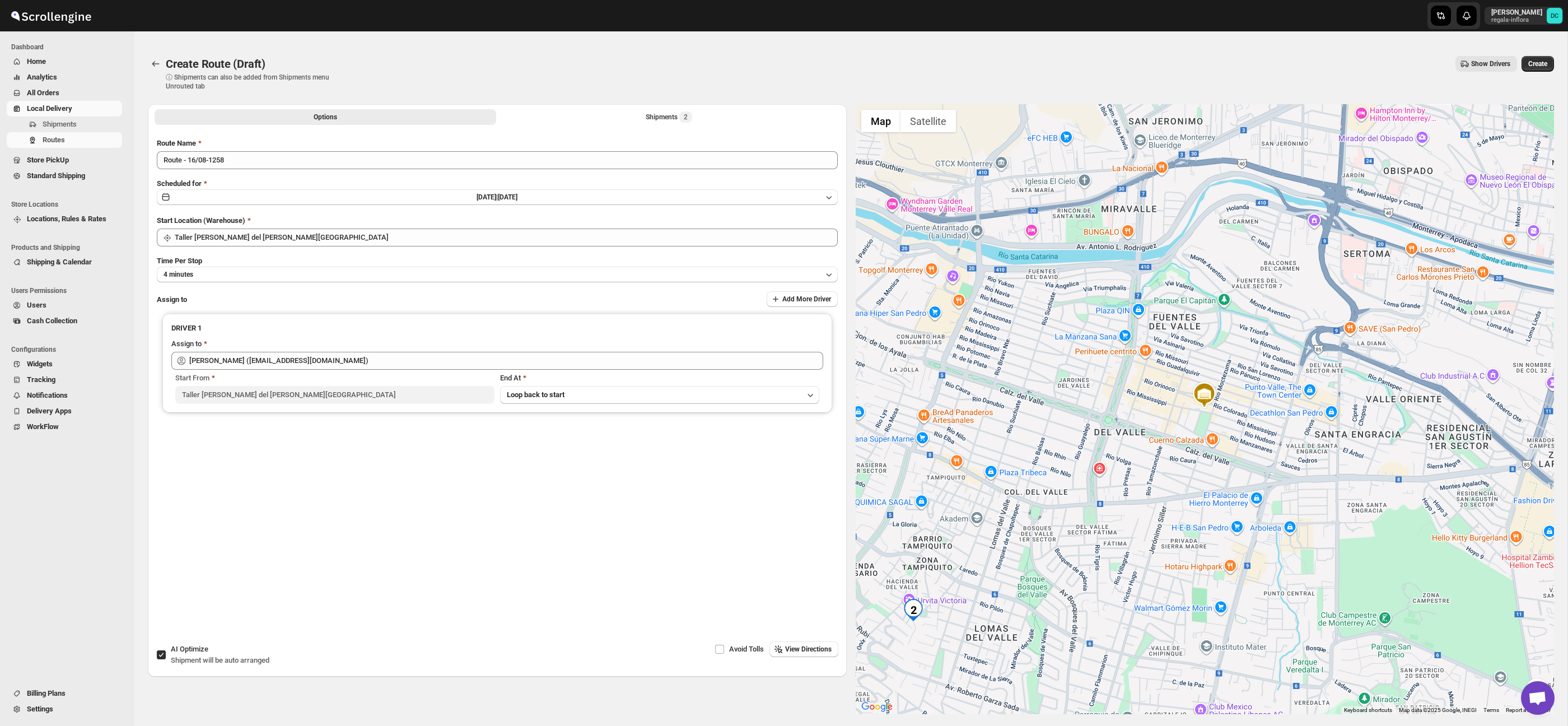
click at [1545, 61] on span "Create" at bounding box center [1538, 64] width 19 height 9
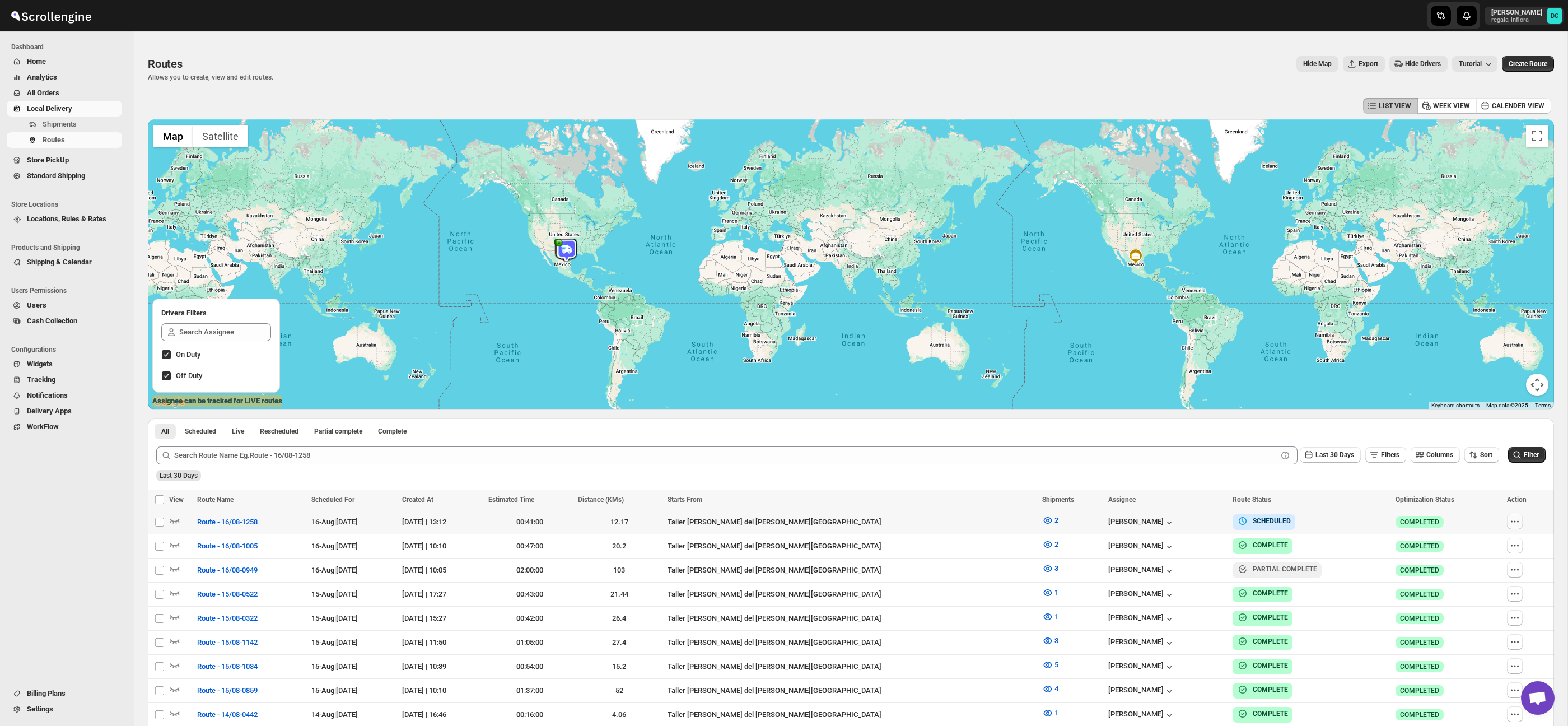
click at [1514, 524] on icon "button" at bounding box center [1514, 521] width 11 height 11
checkbox input "true"
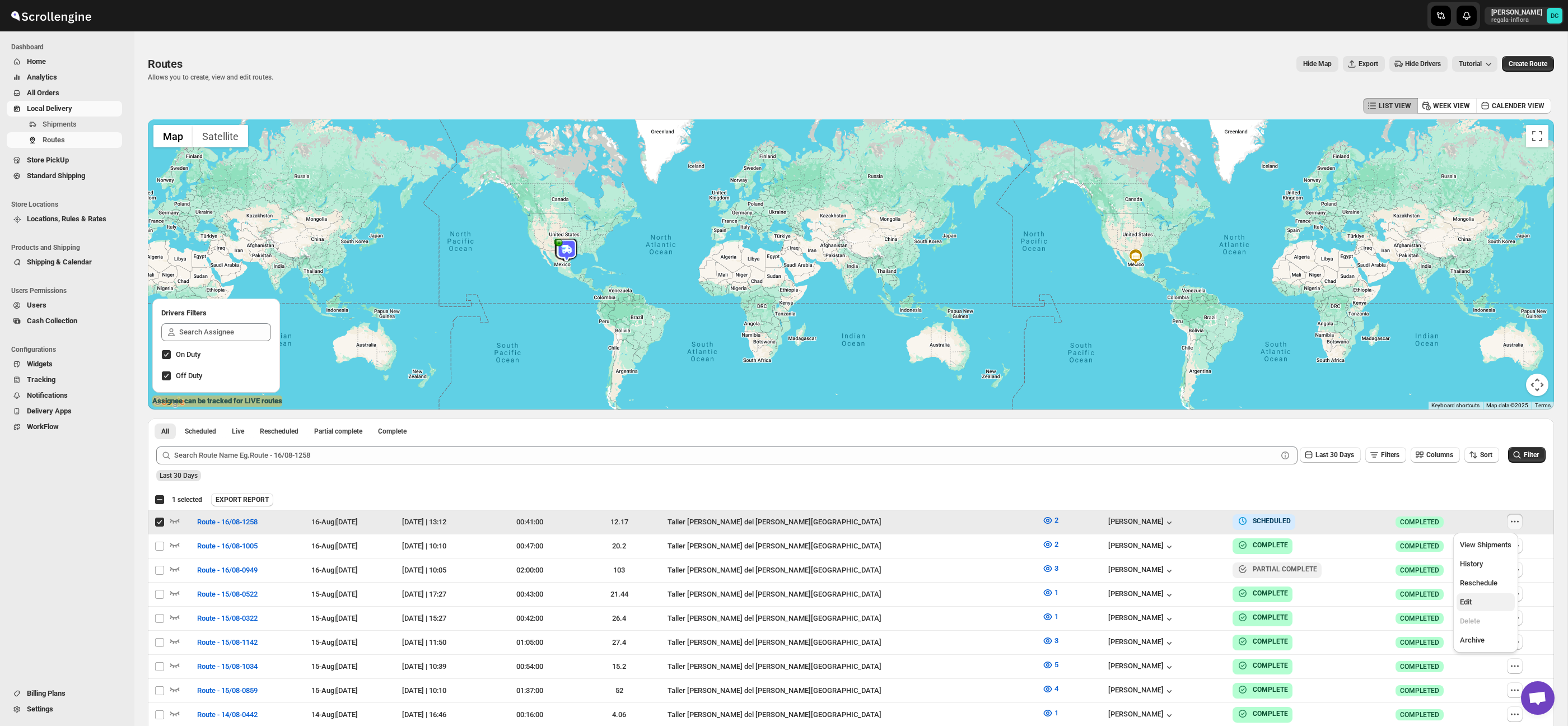
click at [1479, 606] on span "Edit" at bounding box center [1485, 601] width 52 height 11
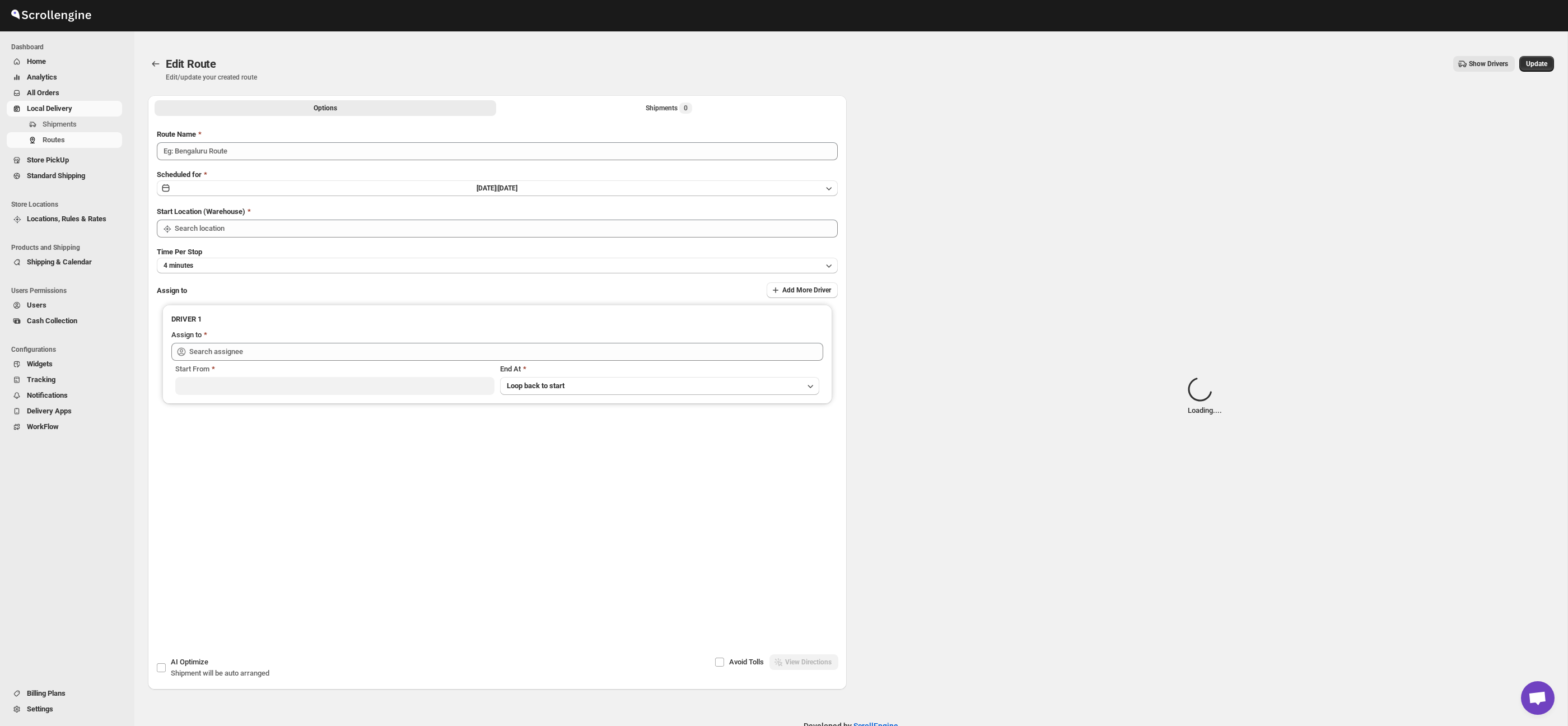
type input "Route - 16/08-1258"
type input "Taller [PERSON_NAME] del [PERSON_NAME][GEOGRAPHIC_DATA]"
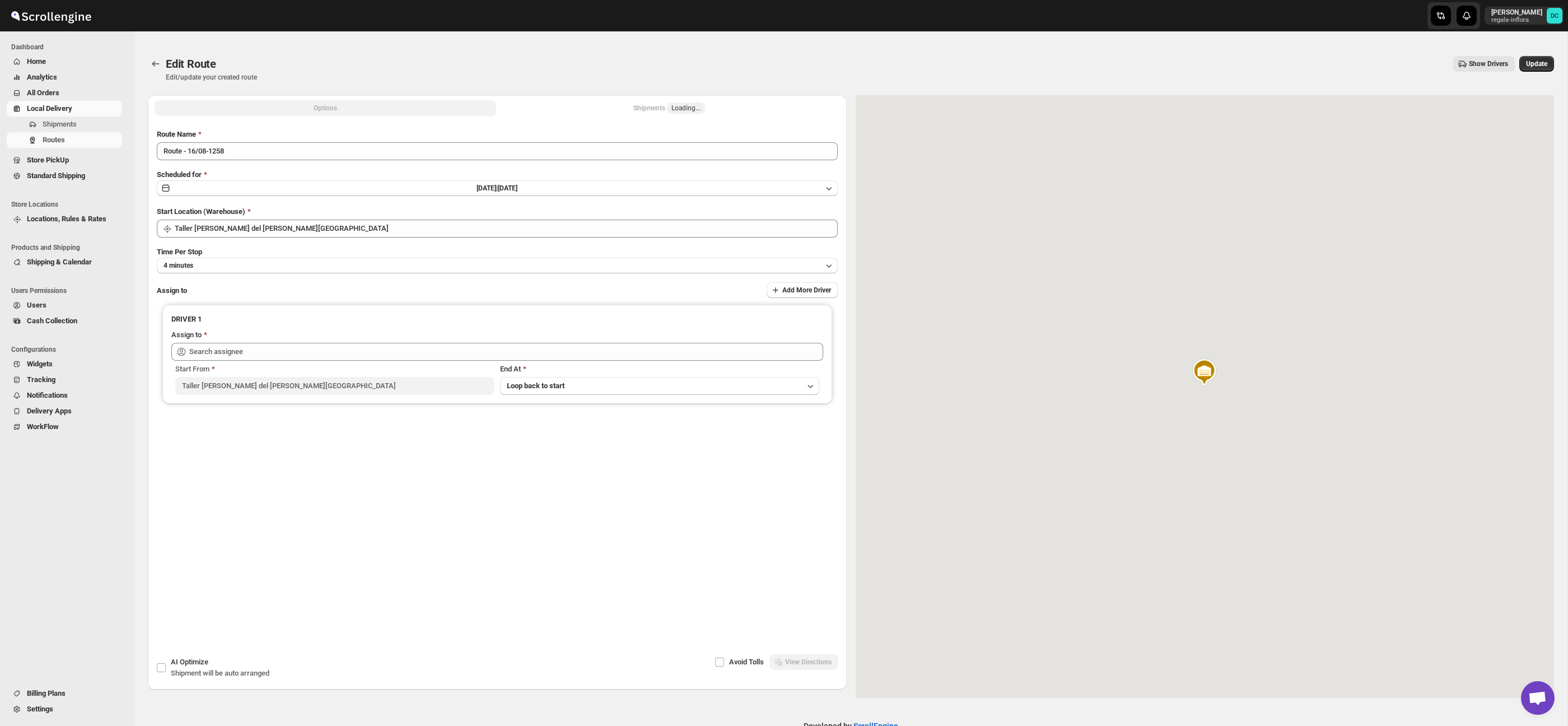
type input "[PERSON_NAME] ([EMAIL_ADDRESS][DOMAIN_NAME])"
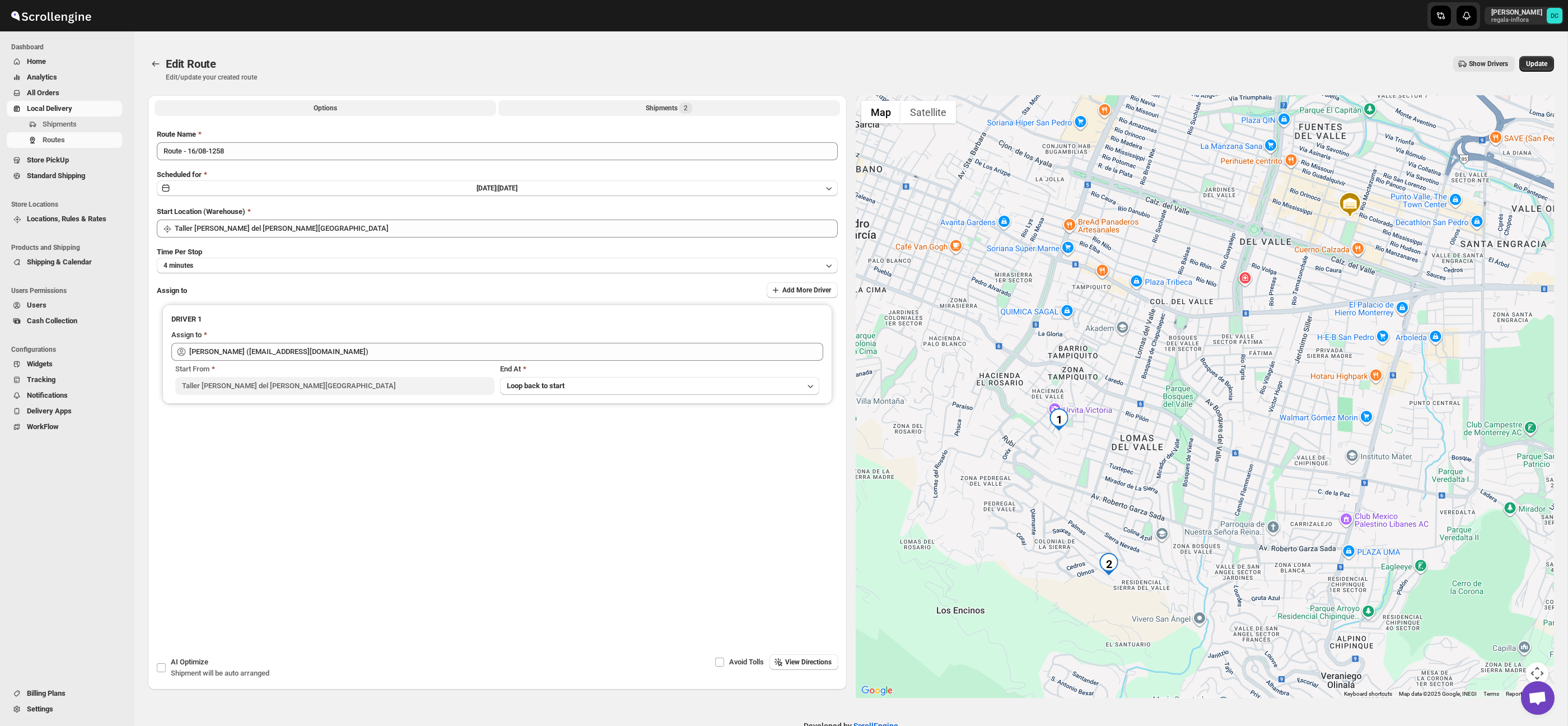
click at [641, 105] on button "Shipments 2" at bounding box center [668, 108] width 341 height 15
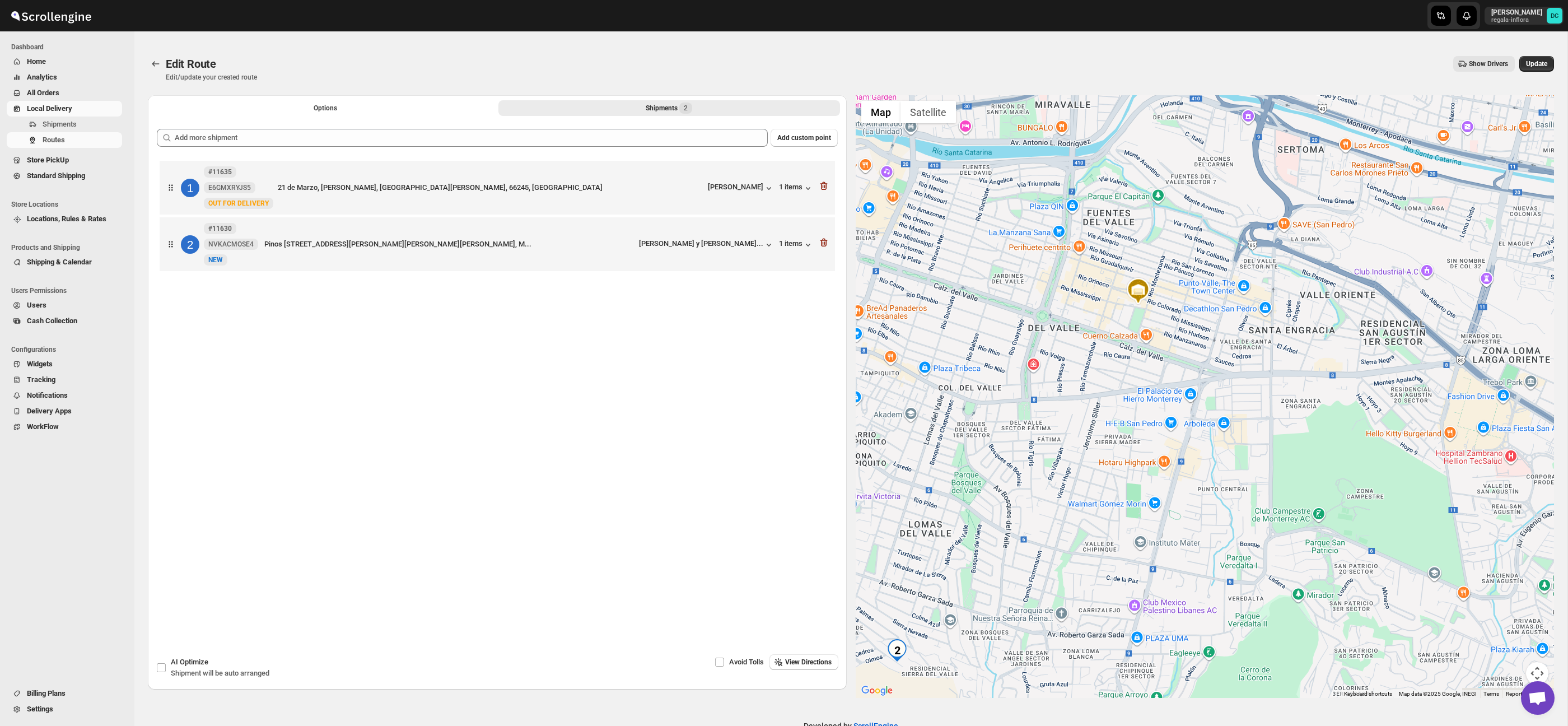
drag, startPoint x: 1292, startPoint y: 462, endPoint x: 1223, endPoint y: 457, distance: 69.2
click at [1199, 321] on div at bounding box center [1205, 397] width 699 height 603
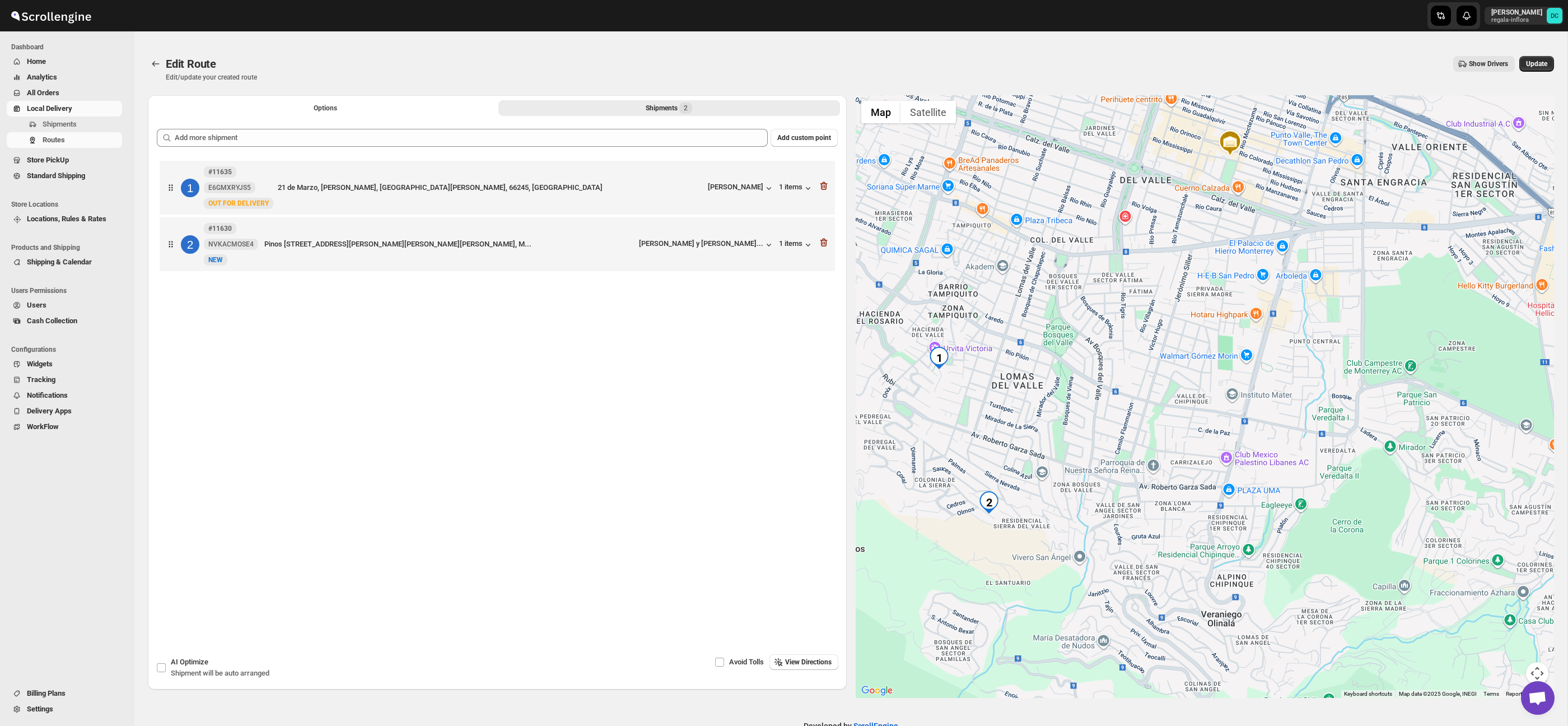
drag, startPoint x: 1216, startPoint y: 459, endPoint x: 1354, endPoint y: 394, distance: 152.5
click at [1354, 394] on div at bounding box center [1205, 397] width 699 height 603
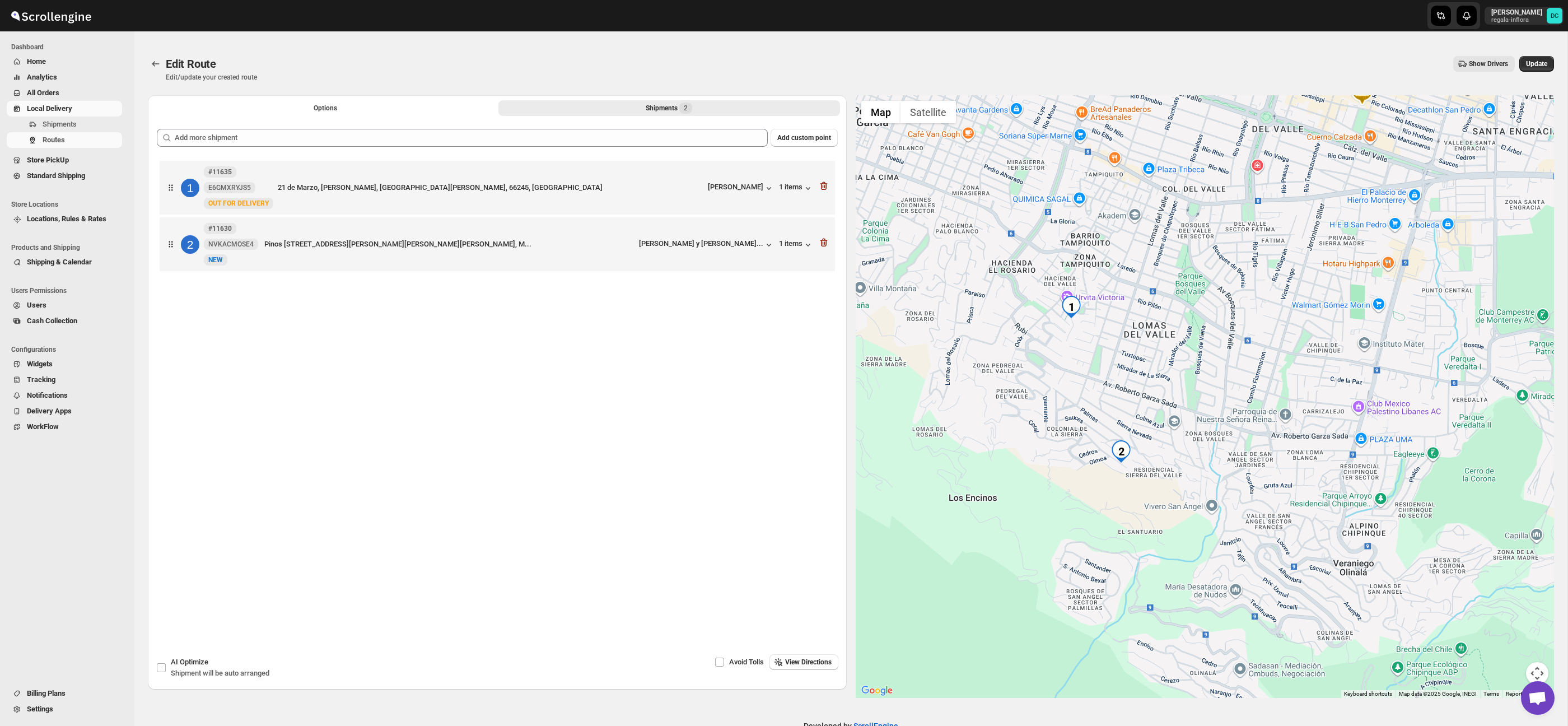
drag, startPoint x: 1220, startPoint y: 425, endPoint x: 1272, endPoint y: 403, distance: 56.5
click at [1337, 376] on div at bounding box center [1205, 397] width 699 height 603
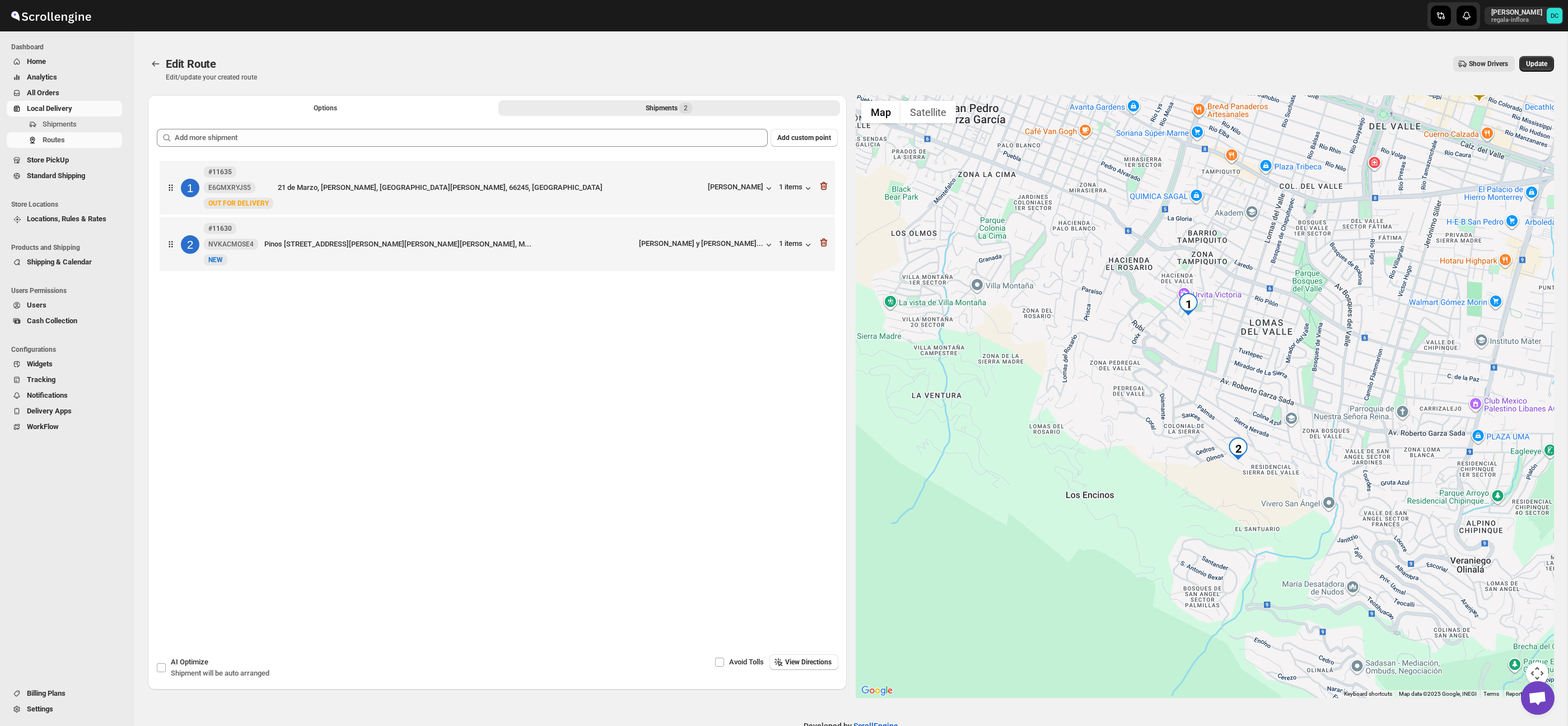
drag, startPoint x: 1220, startPoint y: 417, endPoint x: 1236, endPoint y: 430, distance: 20.6
click at [1247, 442] on img "2" at bounding box center [1238, 449] width 23 height 23
